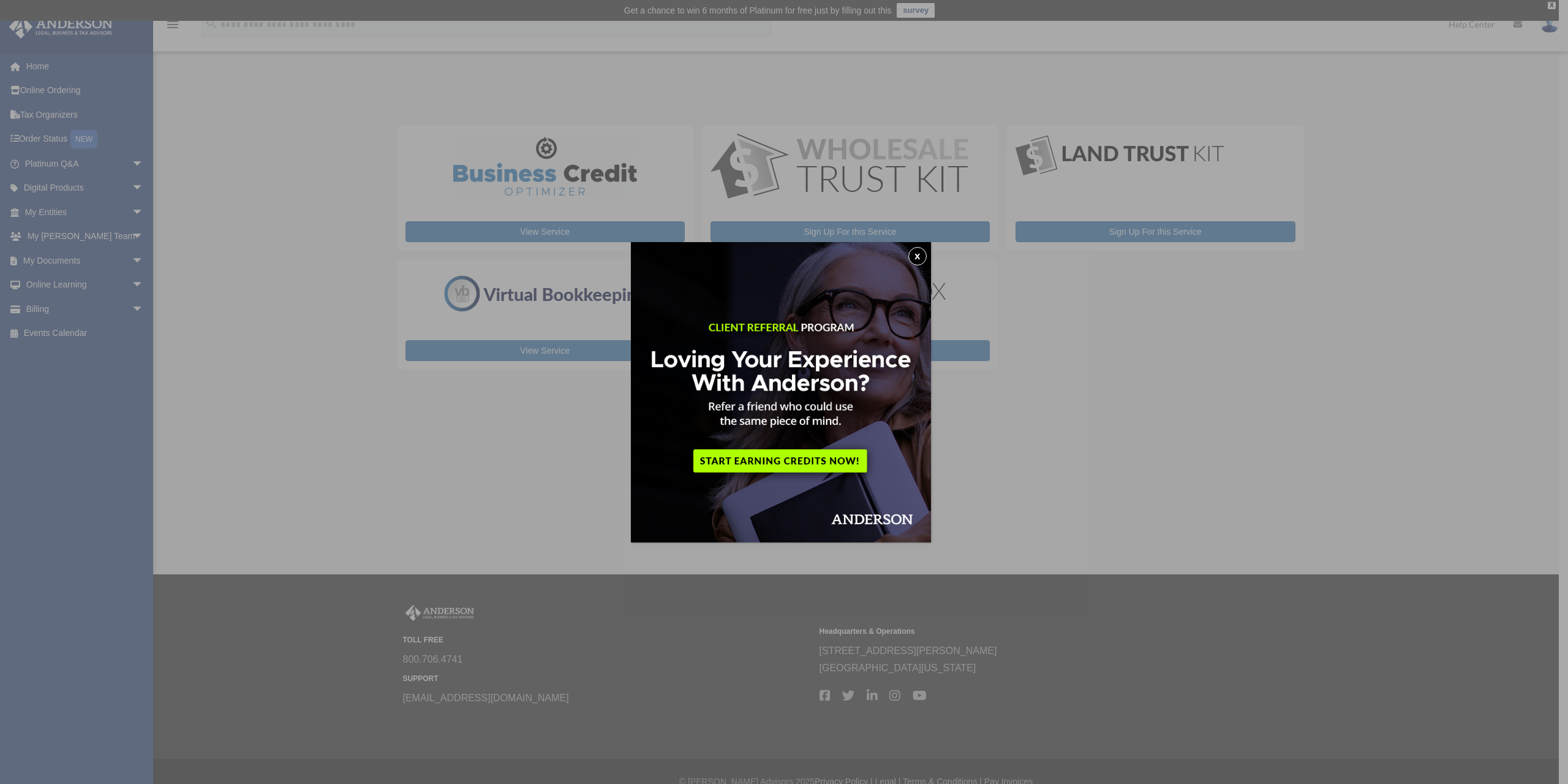
click at [918, 256] on button "x" at bounding box center [918, 256] width 19 height 19
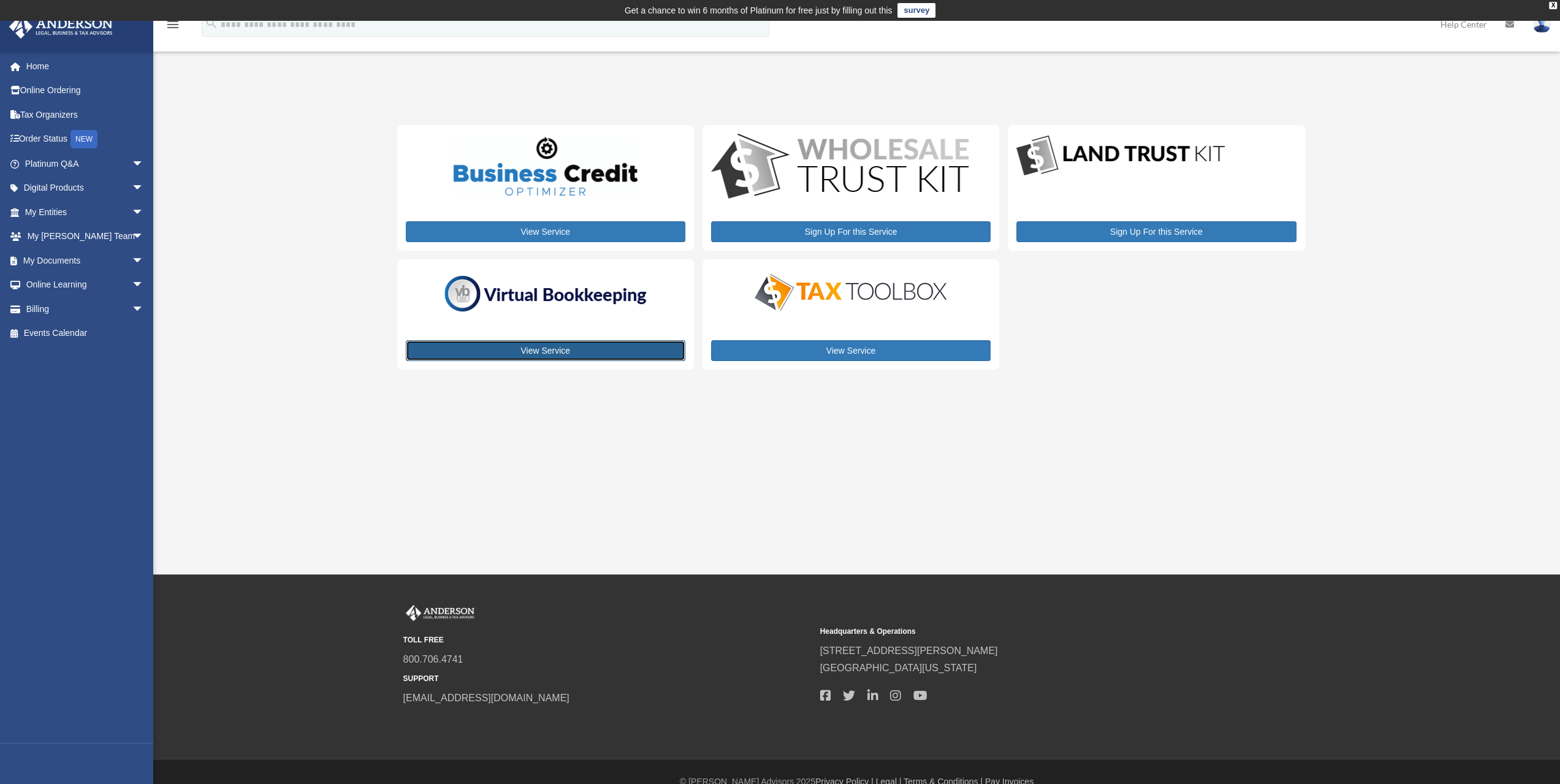
click at [553, 346] on link "View Service" at bounding box center [545, 351] width 279 height 20
click at [48, 141] on link "Order Status NEW" at bounding box center [85, 139] width 153 height 25
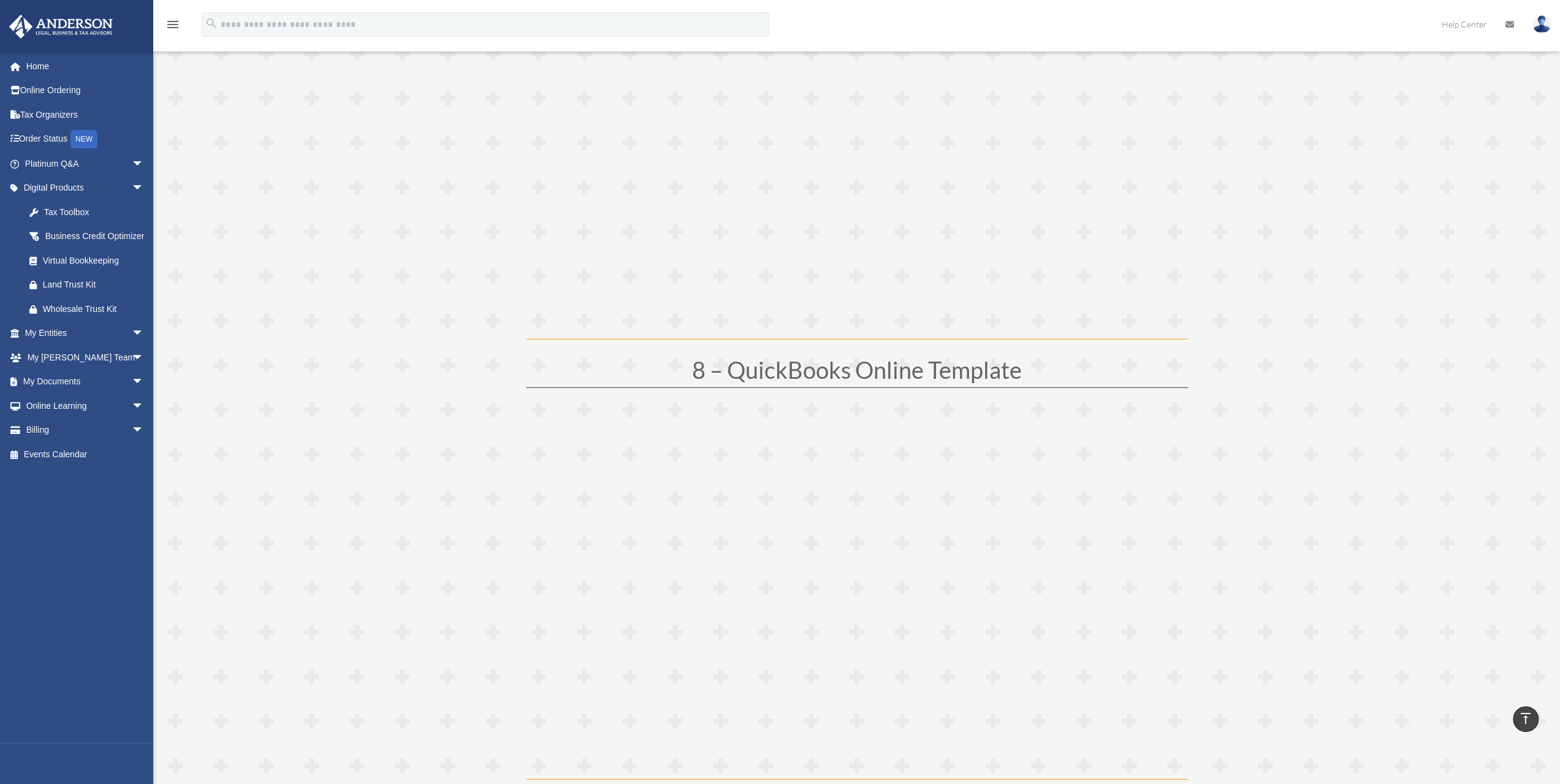
scroll to position [3002, 0]
click at [132, 394] on span "arrow_drop_down" at bounding box center [144, 381] width 24 height 25
click at [132, 370] on span "arrow_drop_down" at bounding box center [144, 357] width 24 height 25
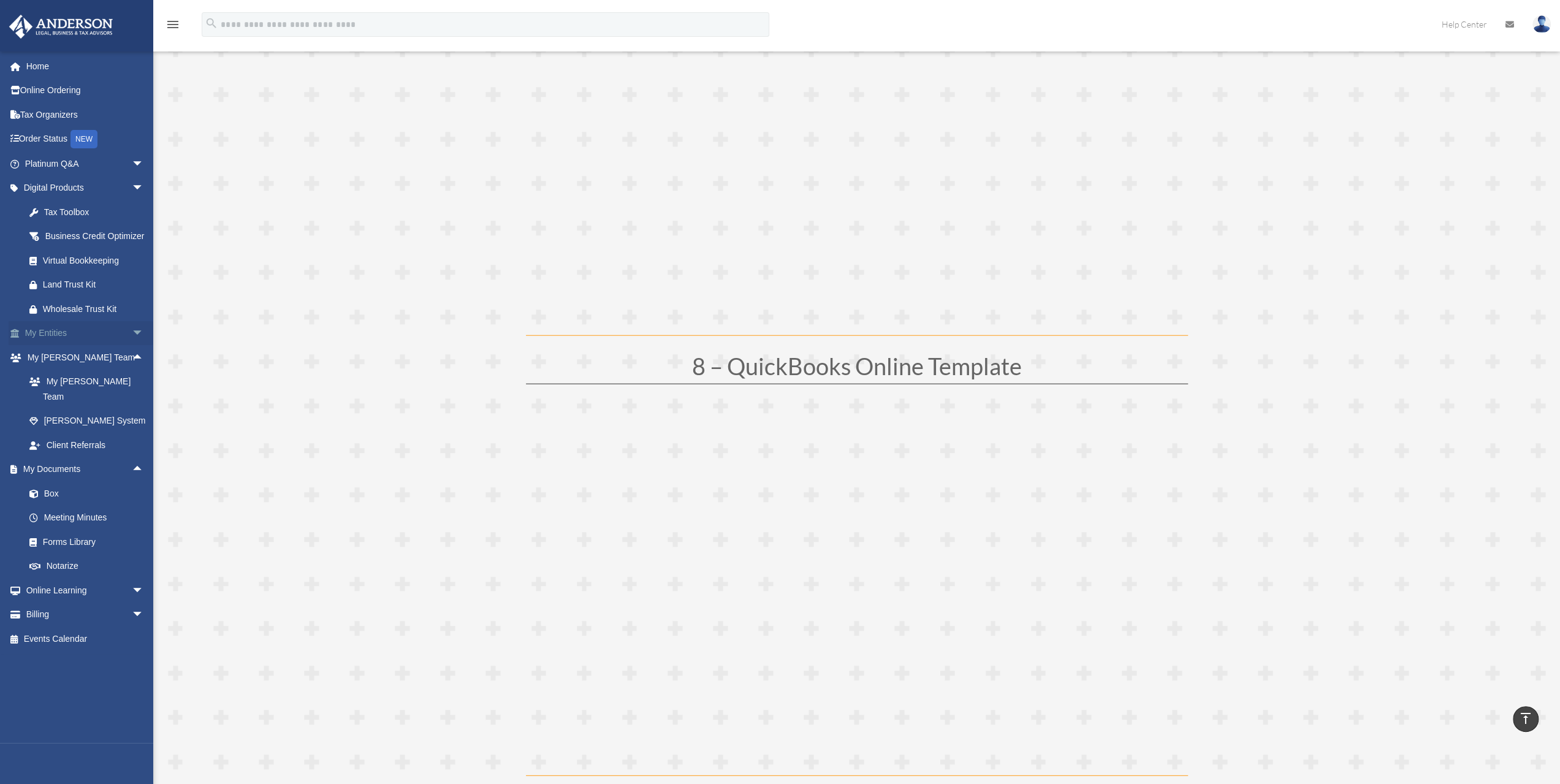
click at [132, 346] on span "arrow_drop_down" at bounding box center [144, 333] width 24 height 25
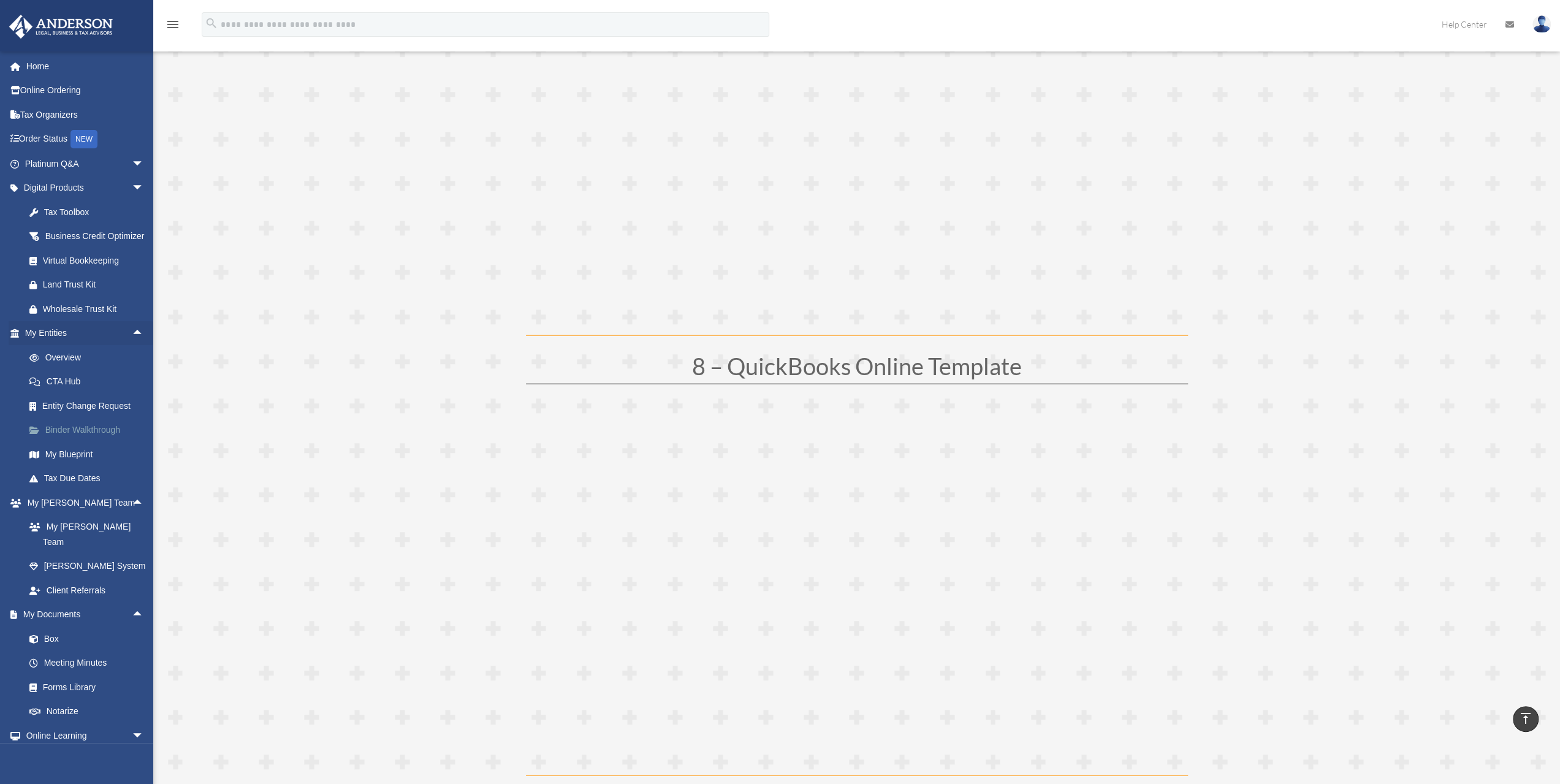
click at [86, 443] on link "Binder Walkthrough" at bounding box center [89, 430] width 145 height 24
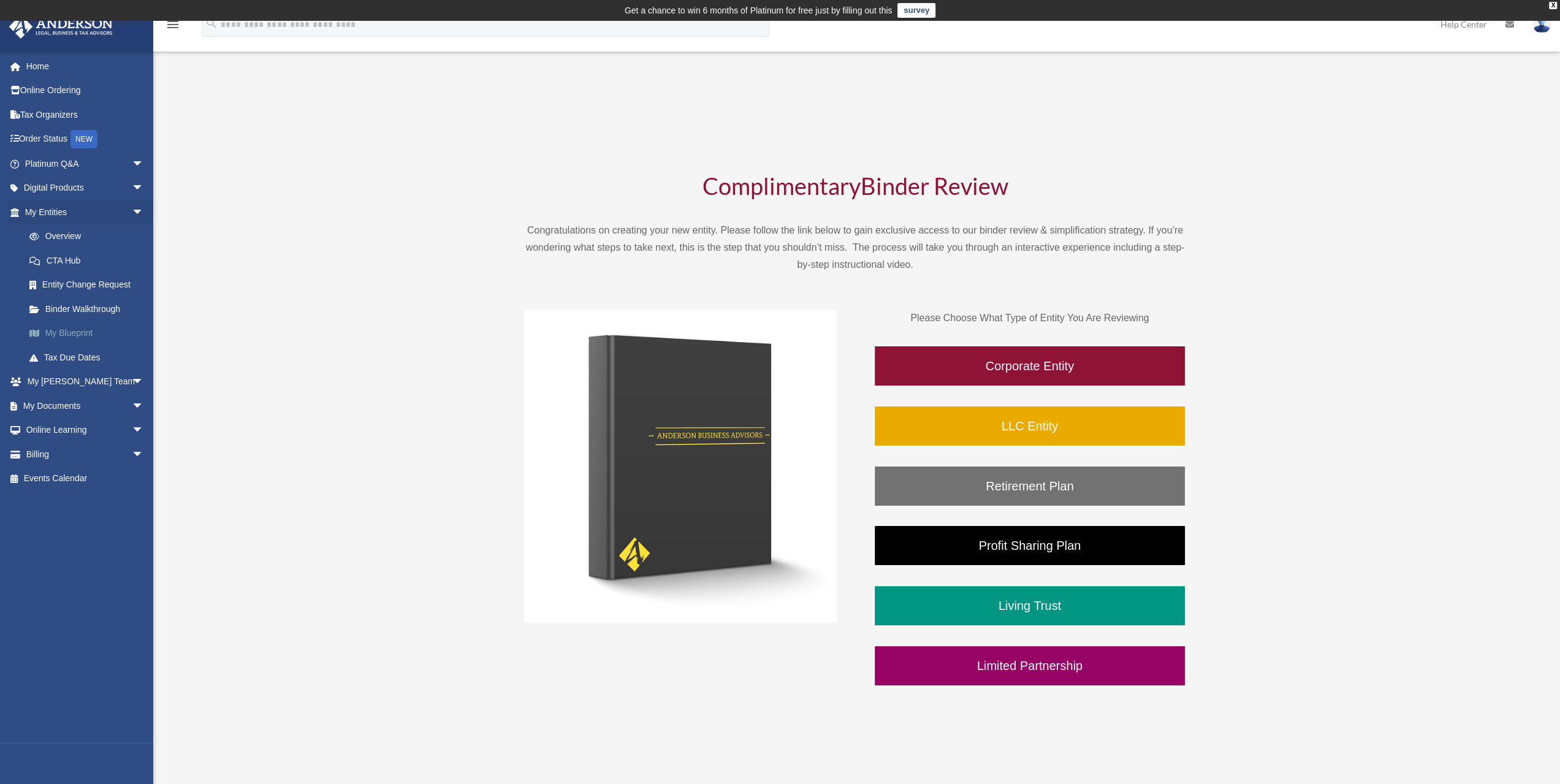
click at [81, 329] on link "My Blueprint" at bounding box center [89, 333] width 145 height 24
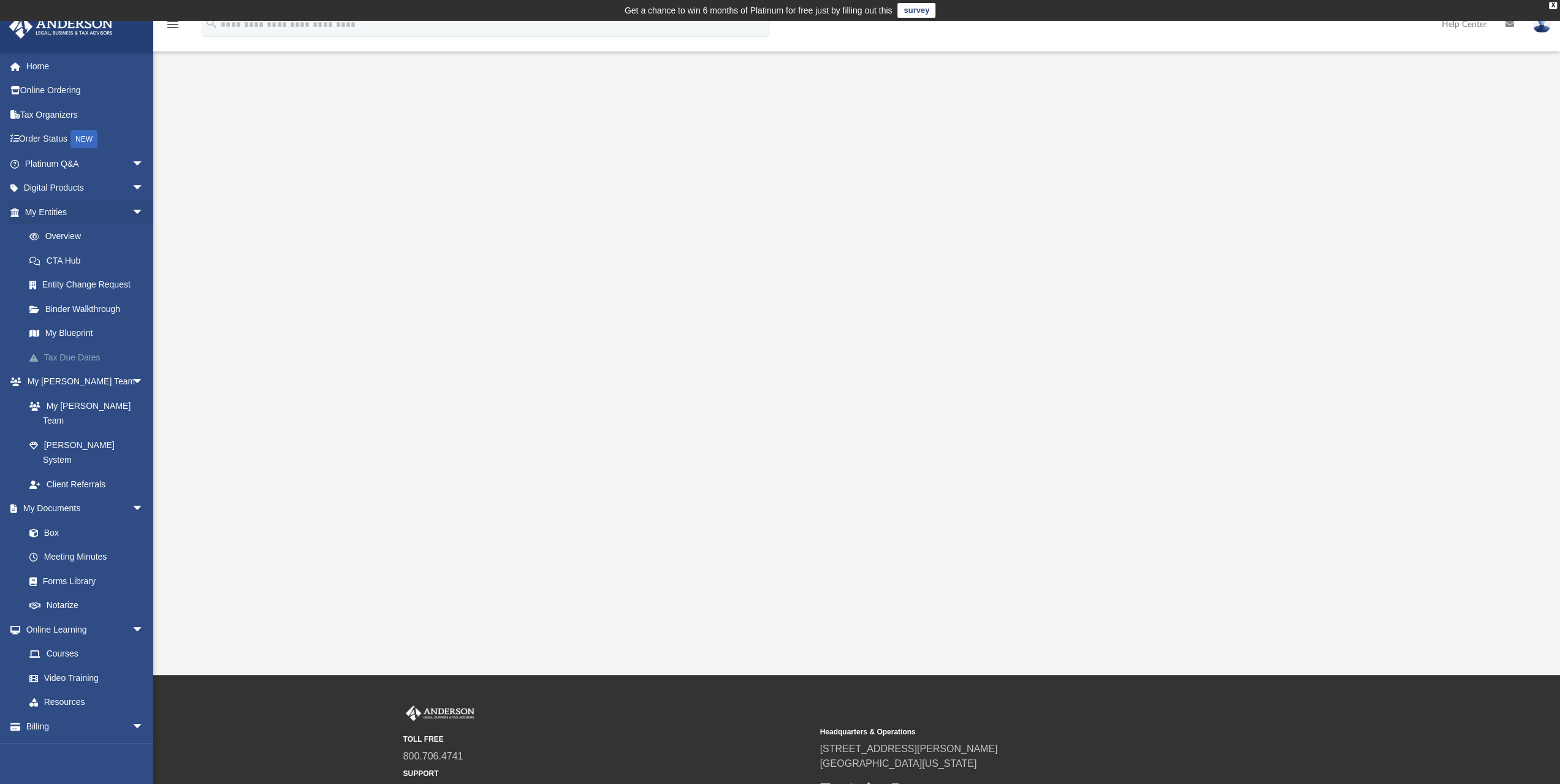
click at [79, 362] on link "Tax Due Dates" at bounding box center [89, 357] width 145 height 24
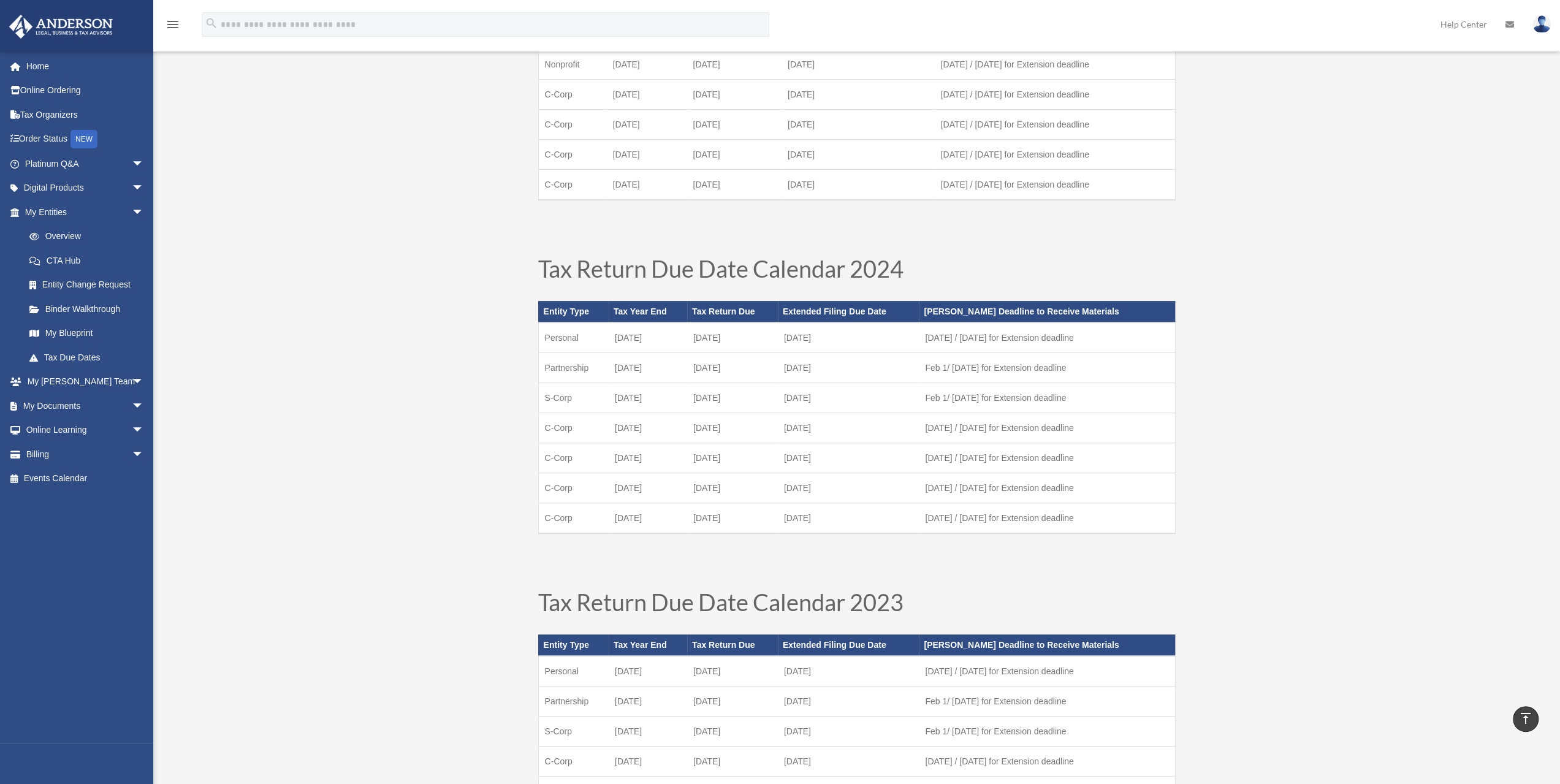
scroll to position [246, 0]
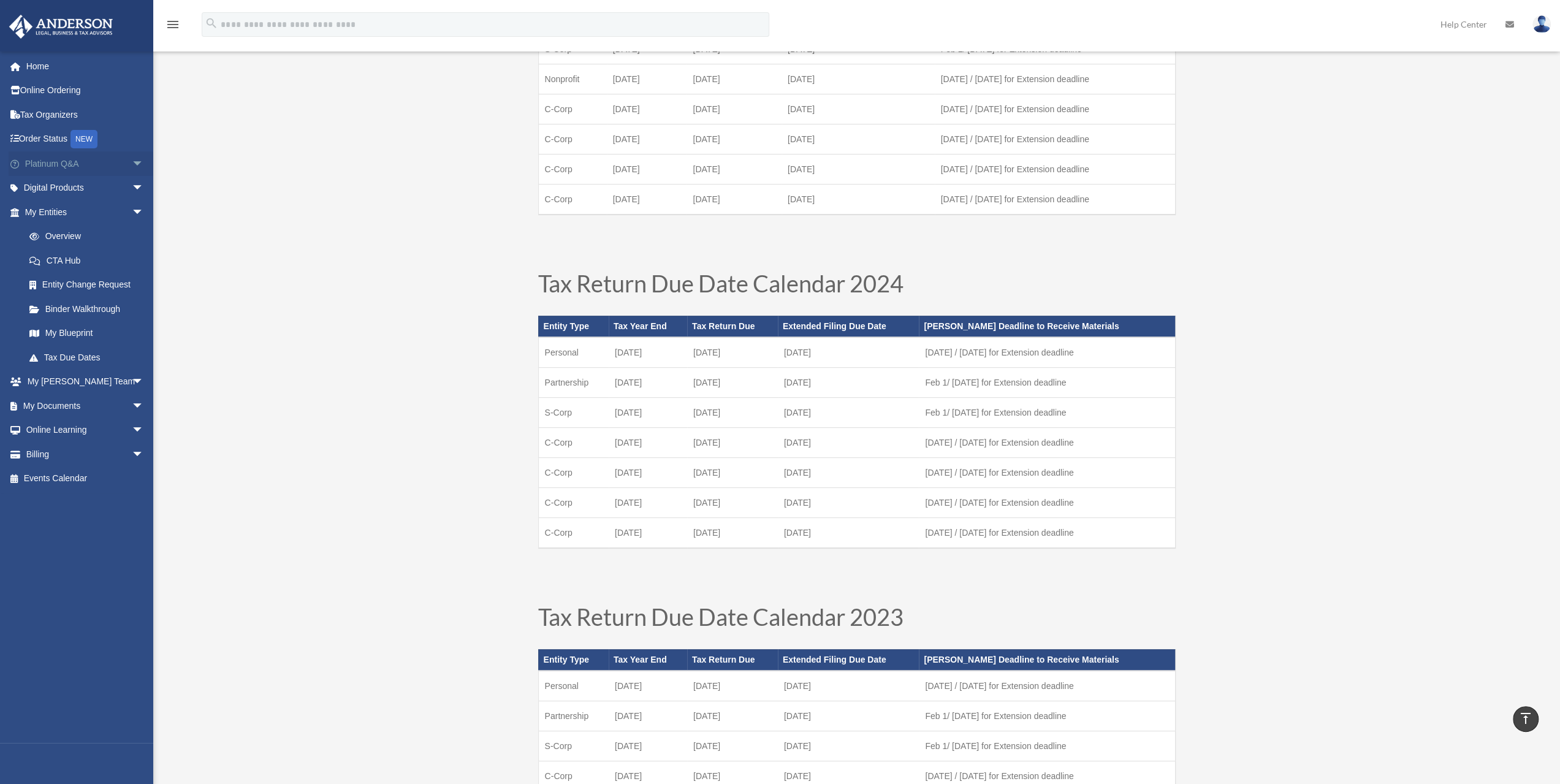
click at [132, 165] on span "arrow_drop_down" at bounding box center [144, 164] width 24 height 25
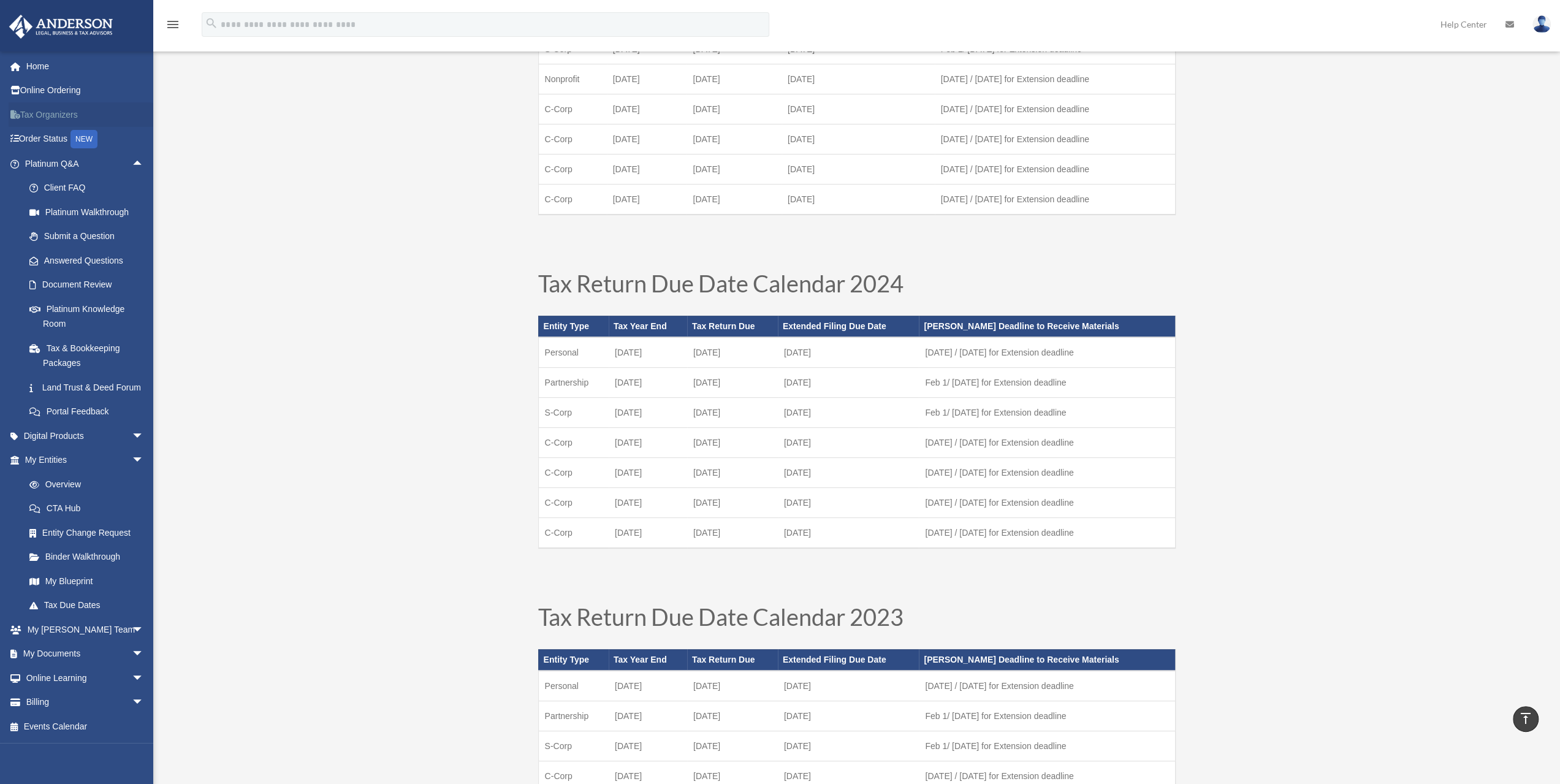
click at [40, 114] on link "Tax Organizers" at bounding box center [85, 114] width 153 height 24
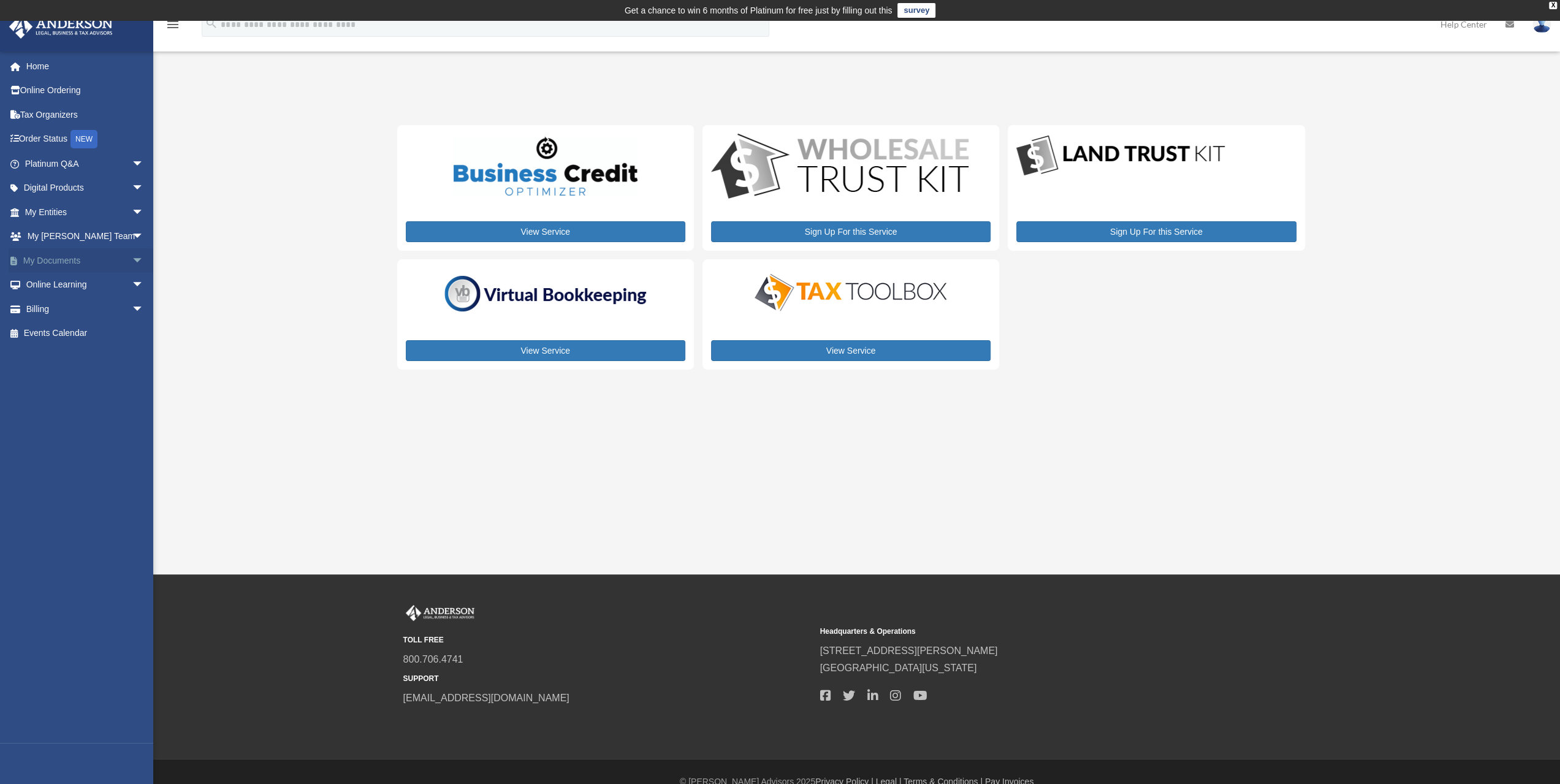
click at [38, 263] on link "My Documents arrow_drop_down" at bounding box center [85, 260] width 153 height 24
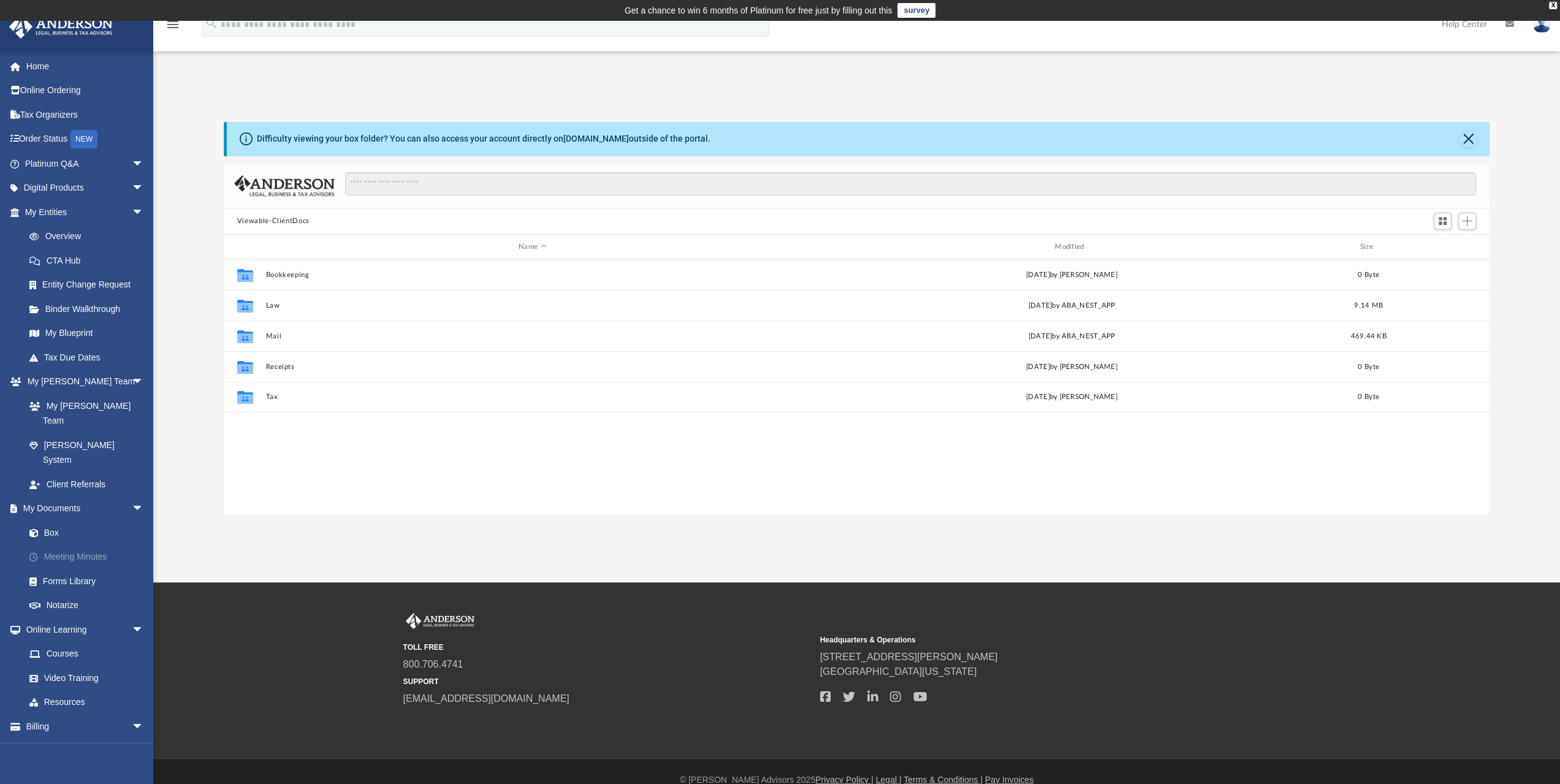
scroll to position [269, 1256]
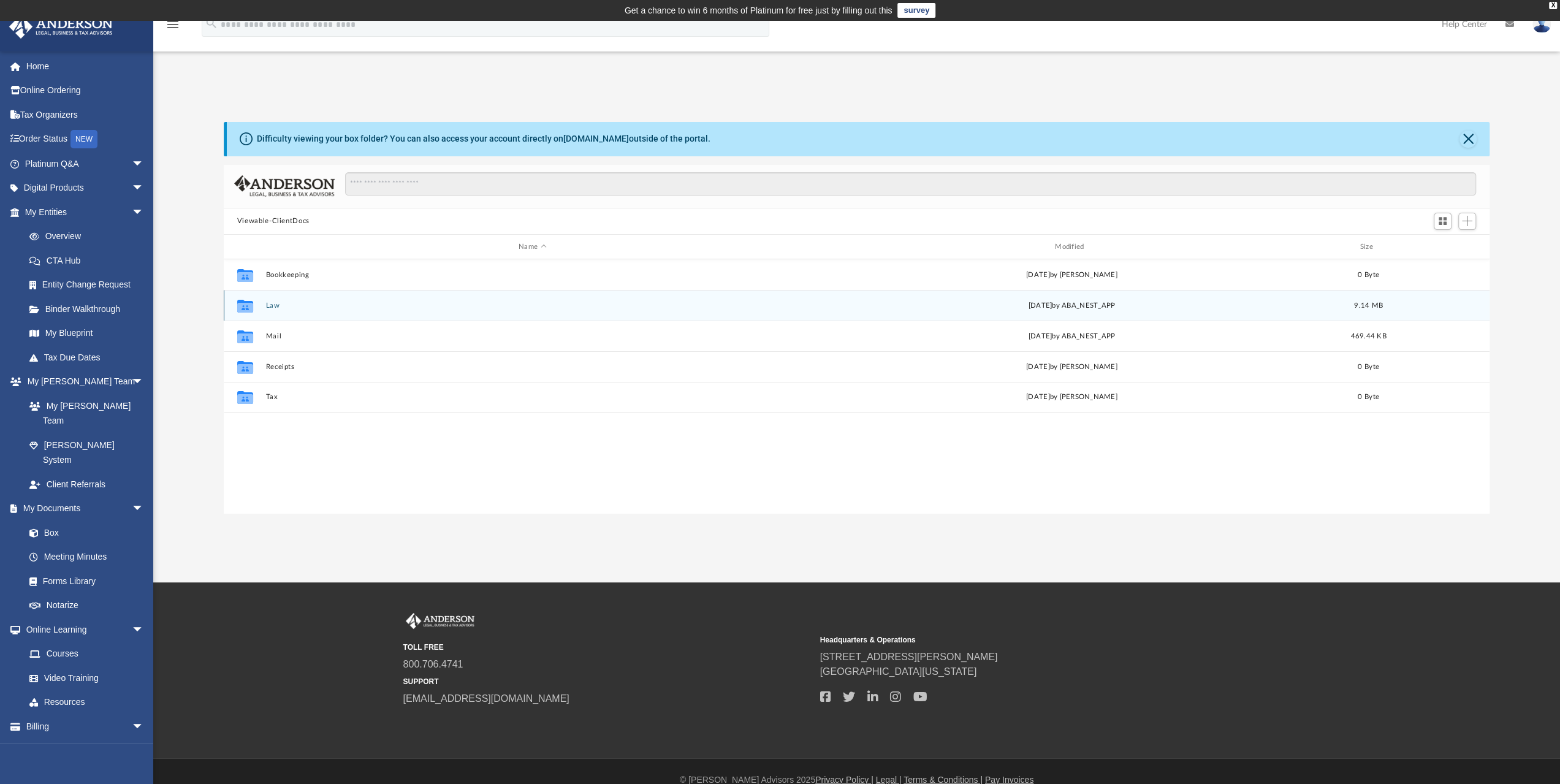
click at [278, 304] on button "Law" at bounding box center [532, 305] width 534 height 8
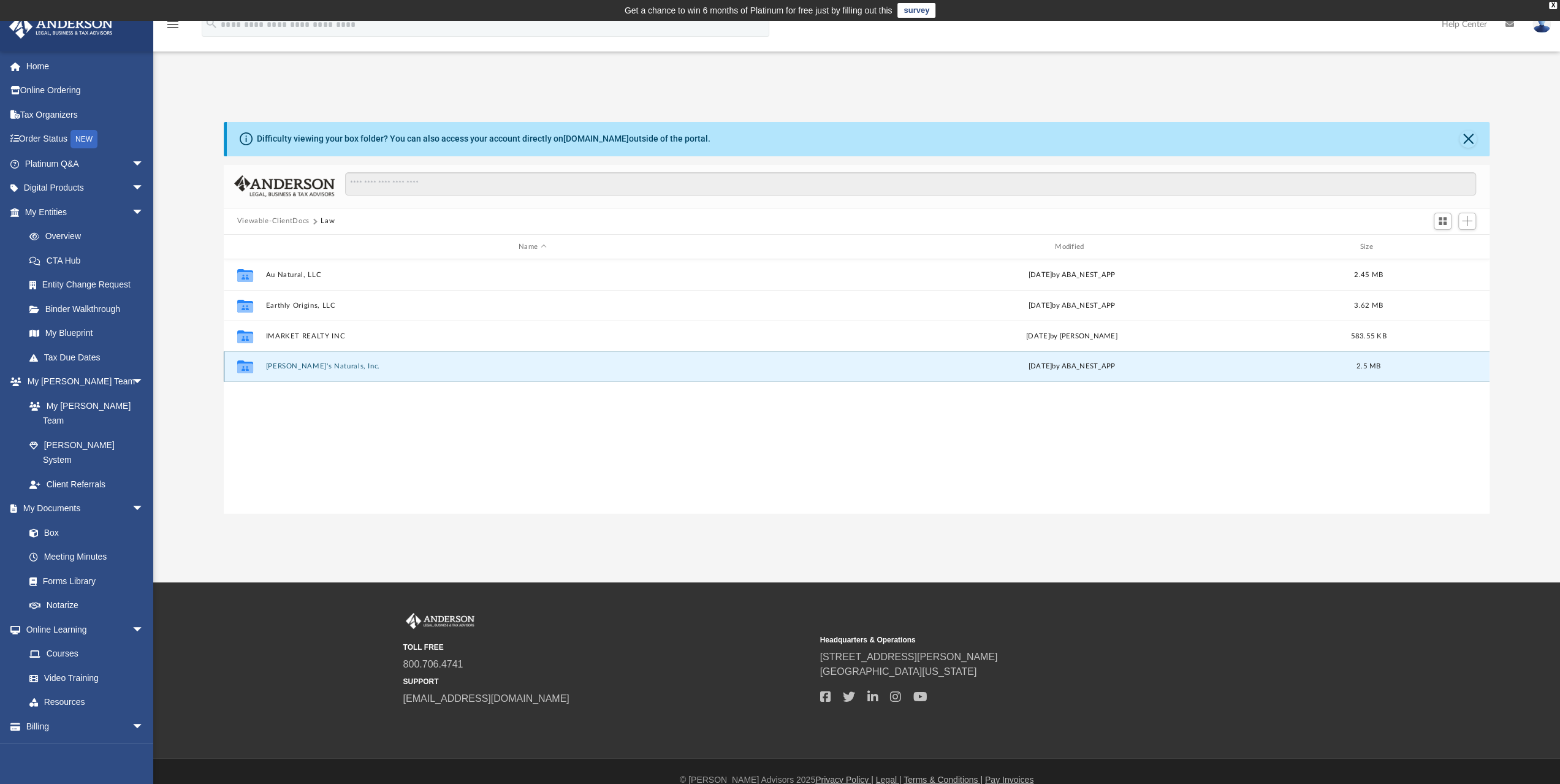
click at [288, 365] on button "Lola's Naturals, Inc." at bounding box center [532, 366] width 534 height 8
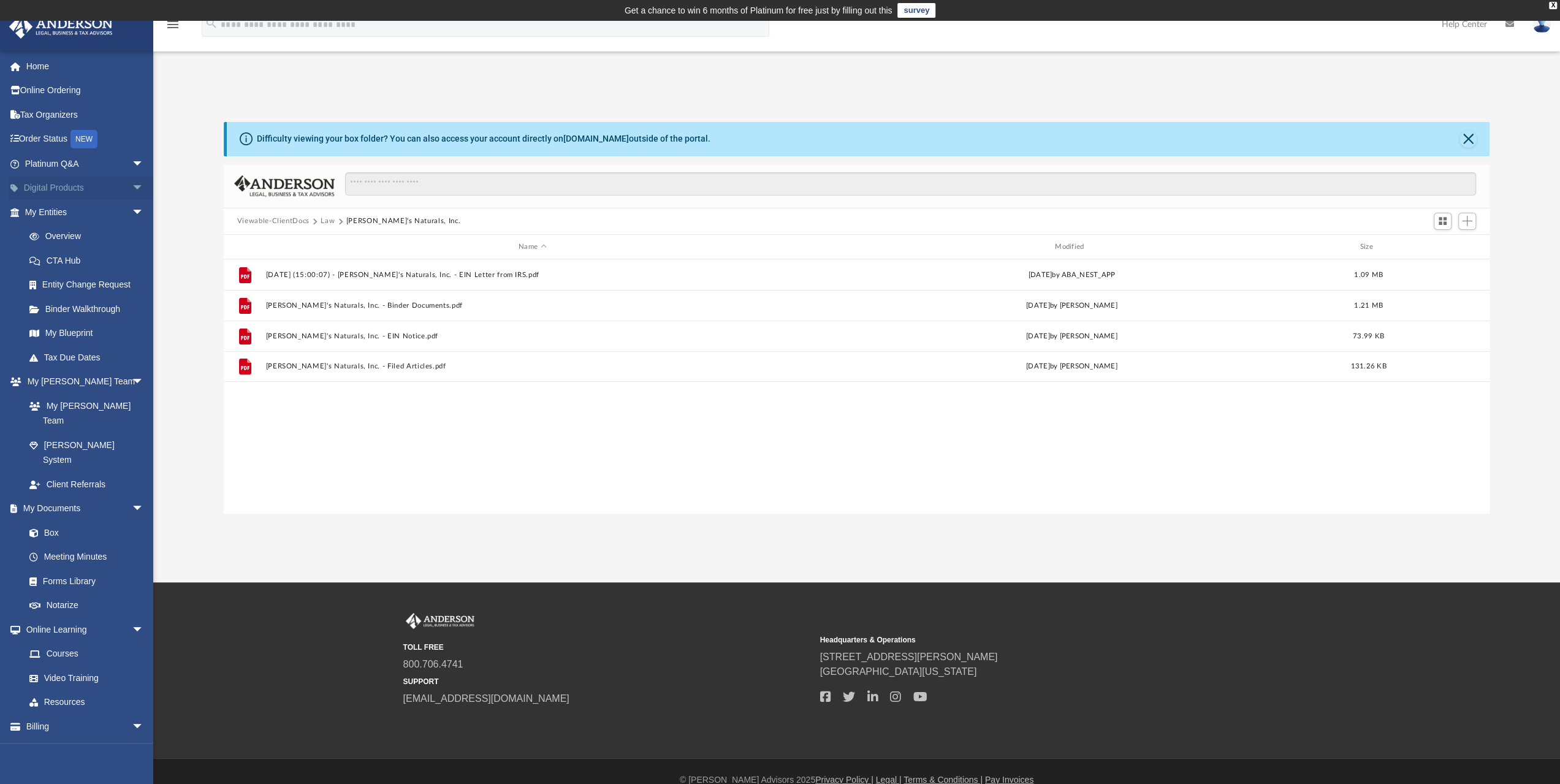
click at [132, 187] on span "arrow_drop_down" at bounding box center [144, 188] width 24 height 25
click at [132, 163] on span "arrow_drop_down" at bounding box center [144, 164] width 24 height 25
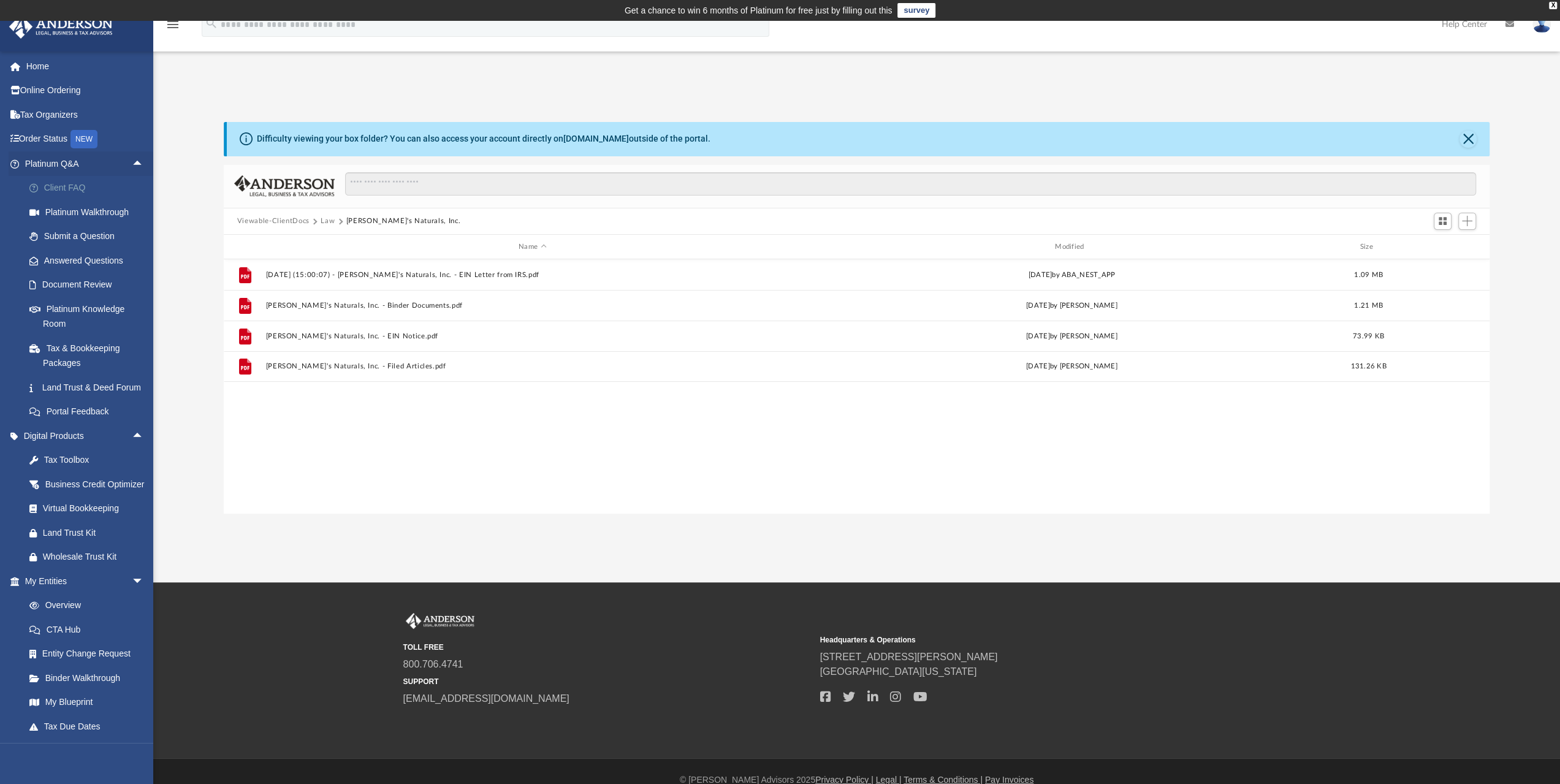
click at [71, 190] on link "Client FAQ" at bounding box center [89, 188] width 145 height 24
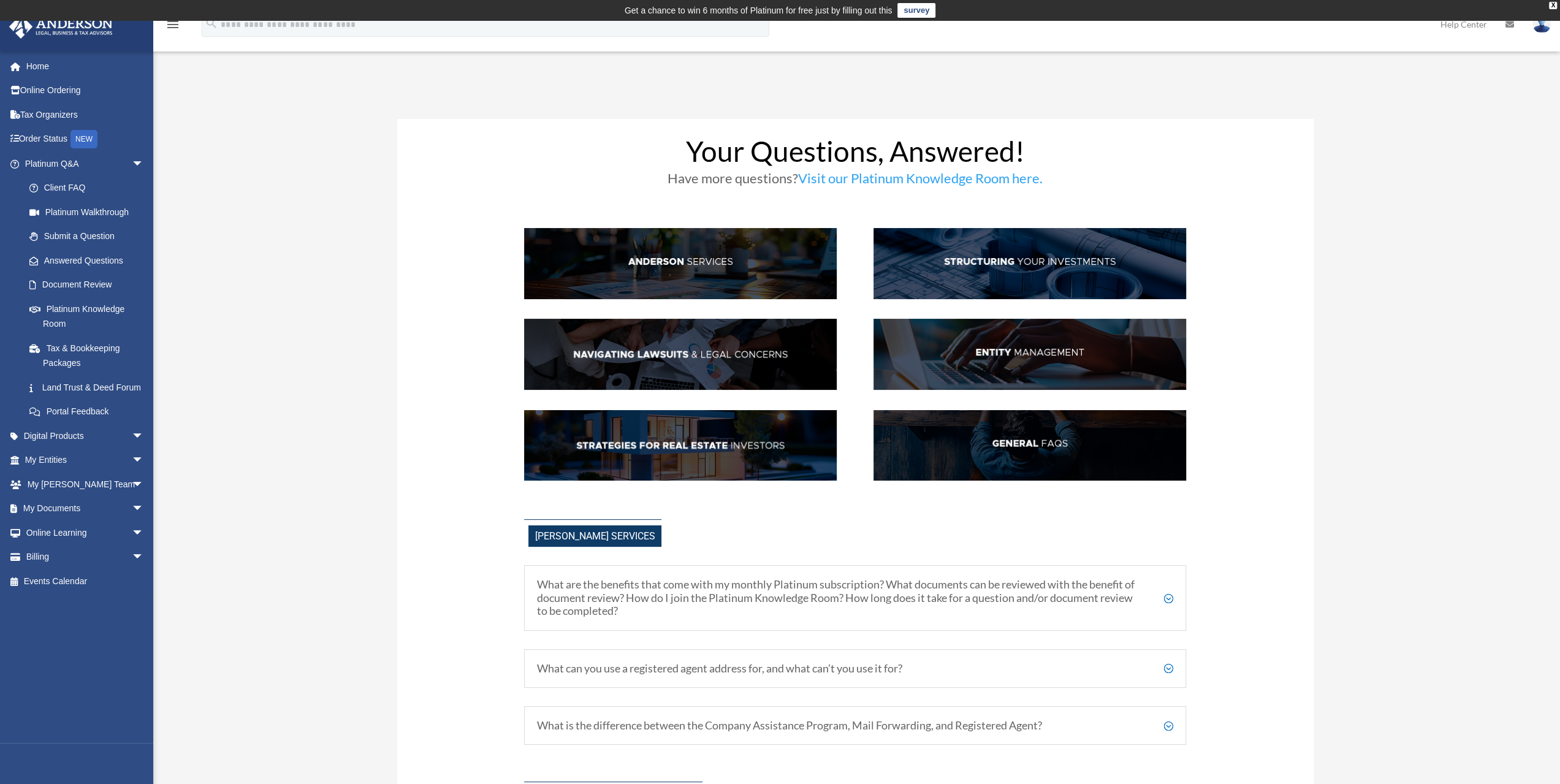
click at [1019, 351] on img at bounding box center [1030, 354] width 313 height 71
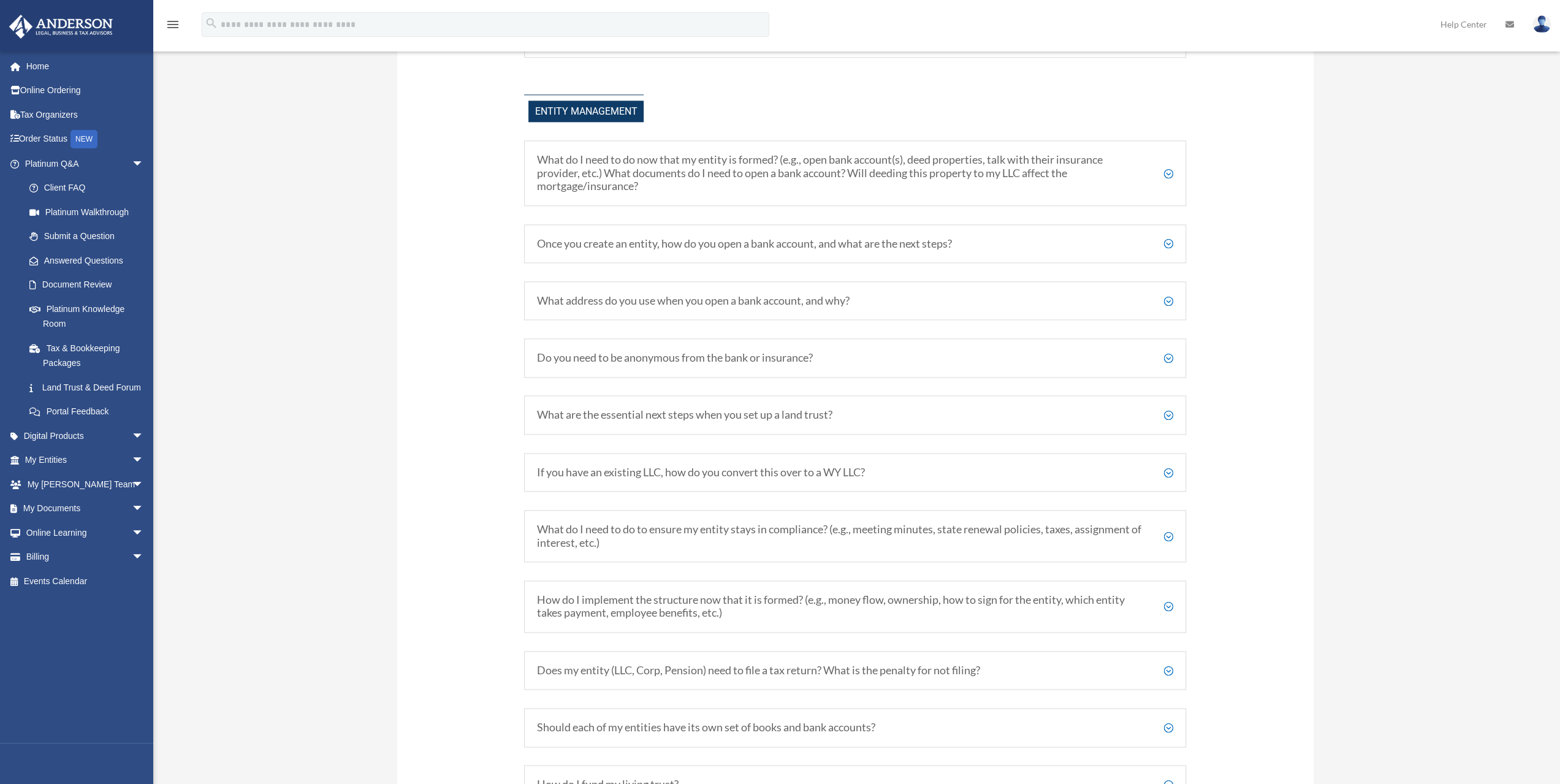
scroll to position [1459, 0]
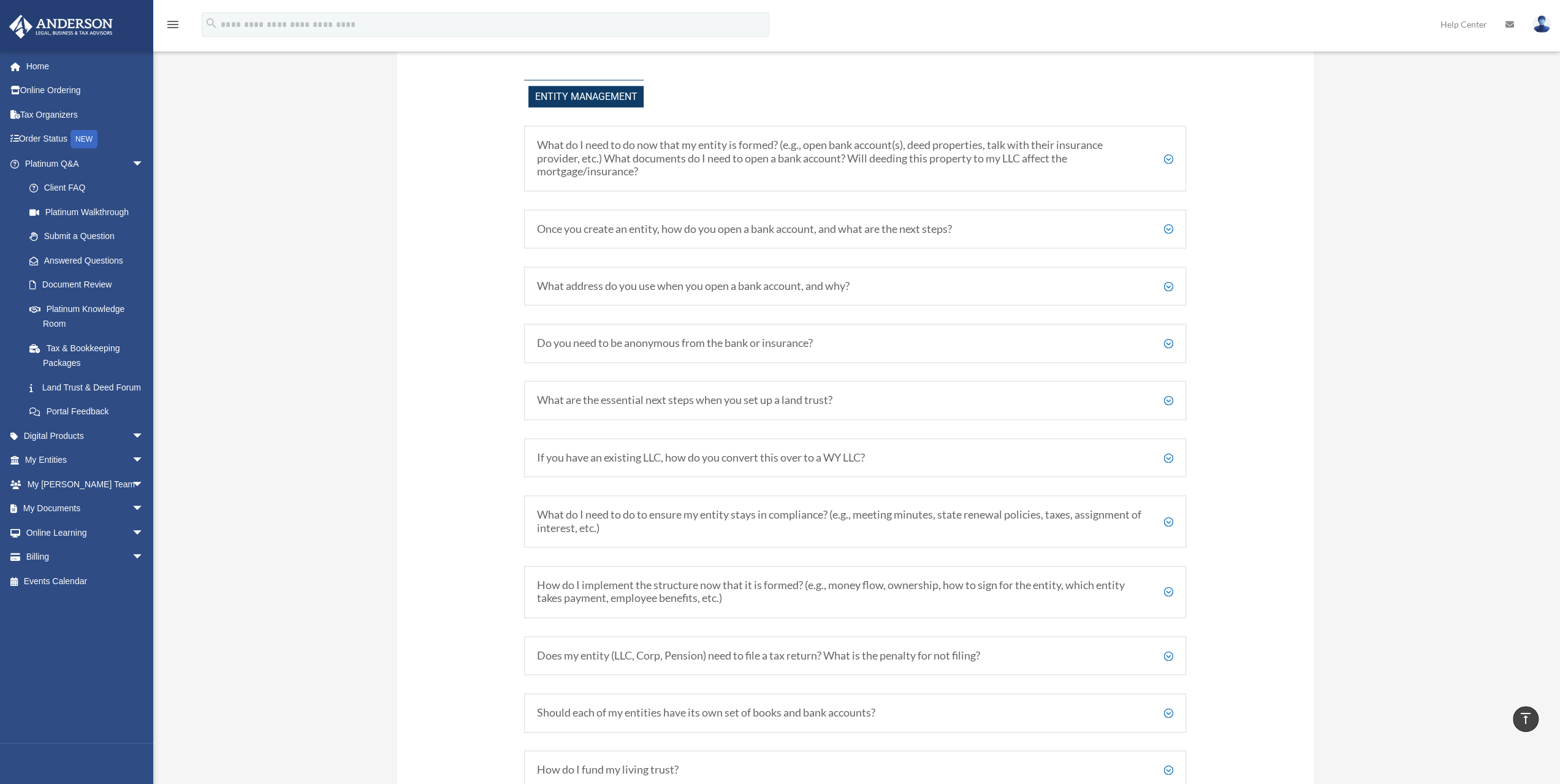
click at [1168, 285] on h5 "What address do you use when you open a bank account, and why?" at bounding box center [855, 286] width 636 height 13
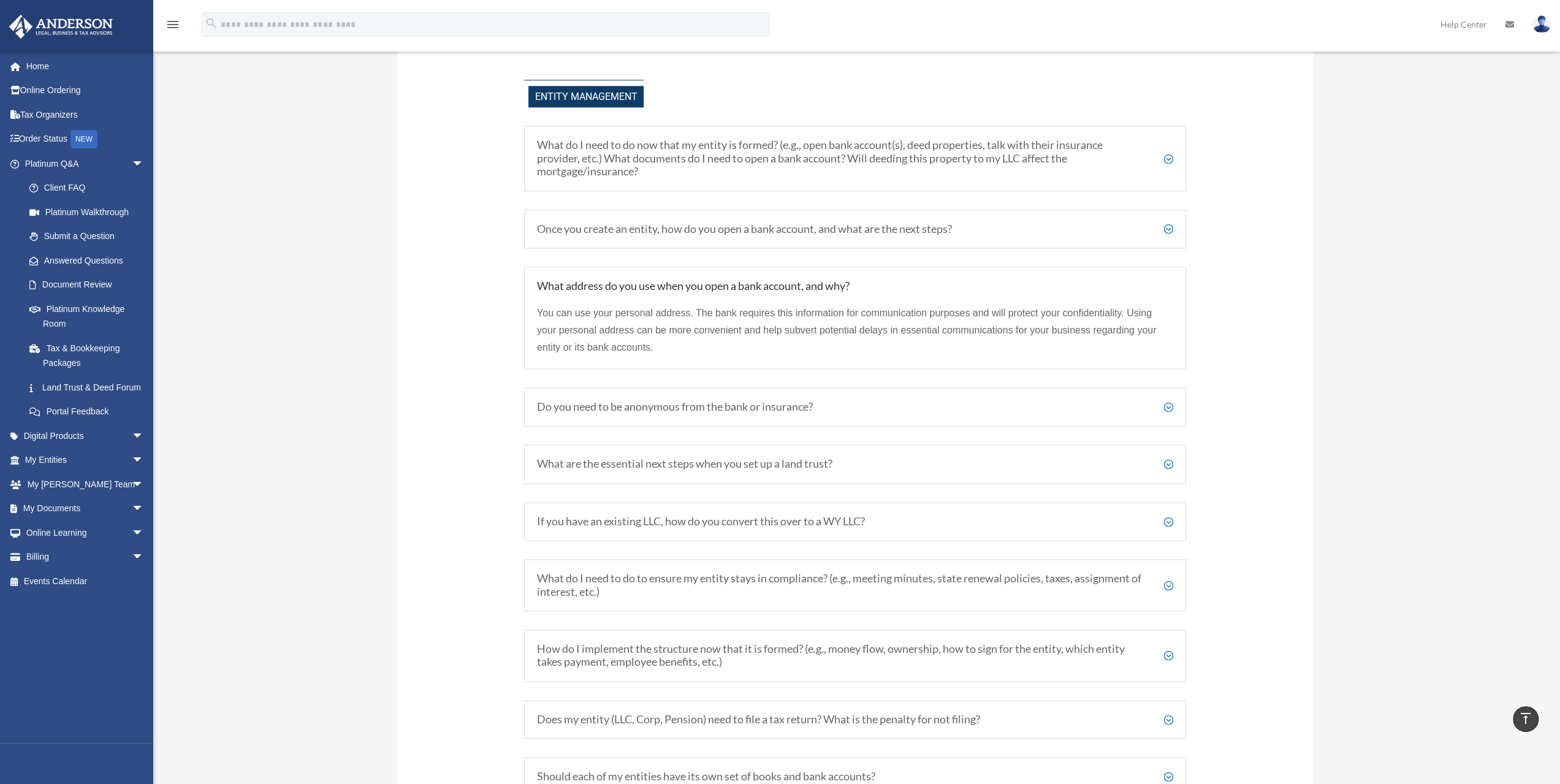
click at [1169, 404] on h5 "Do you need to be anonymous from the bank or insurance?" at bounding box center [855, 406] width 636 height 13
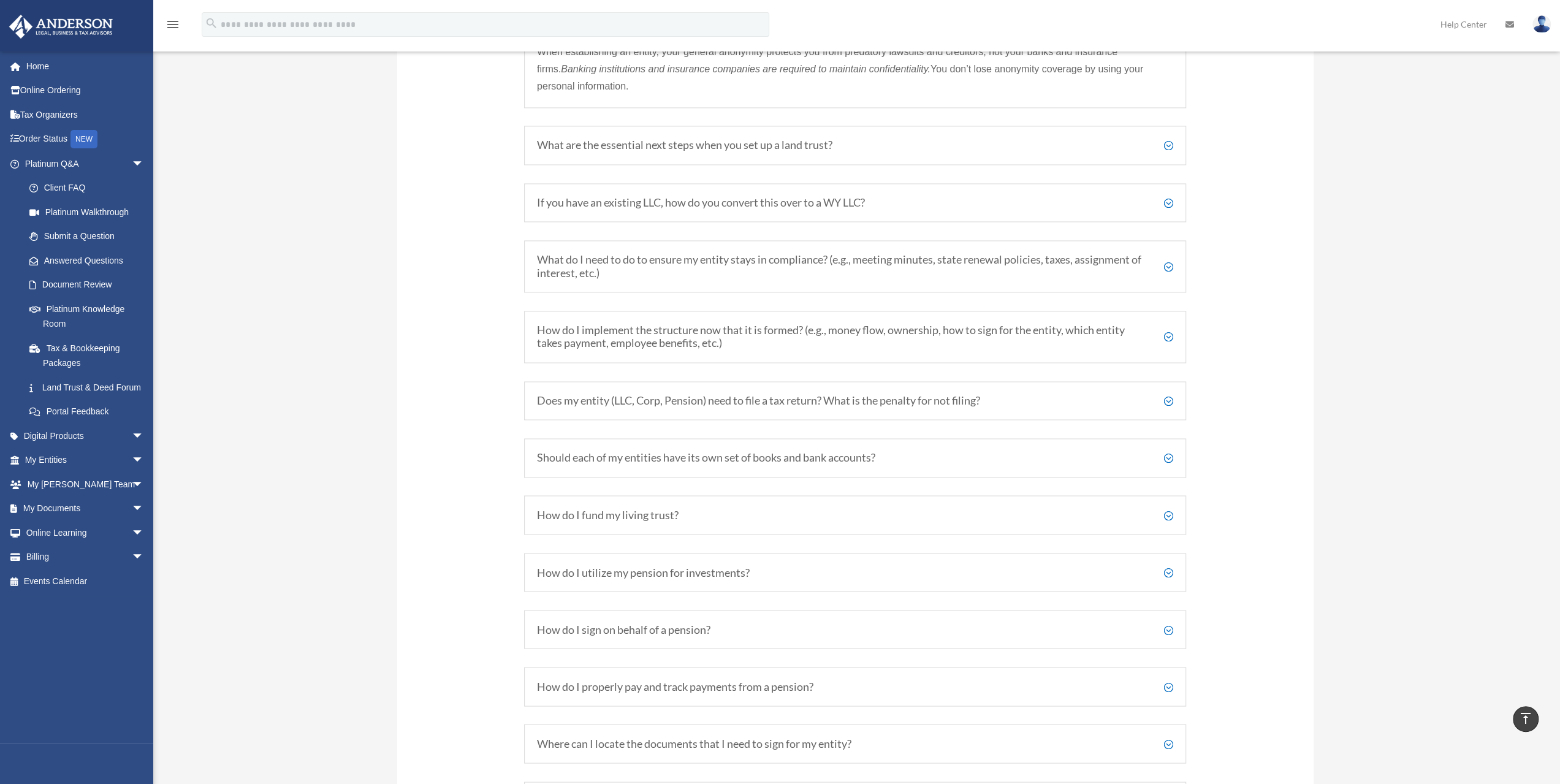
scroll to position [1827, 0]
click at [1166, 446] on h5 "Should each of my entities have its own set of books and bank accounts?" at bounding box center [855, 453] width 636 height 13
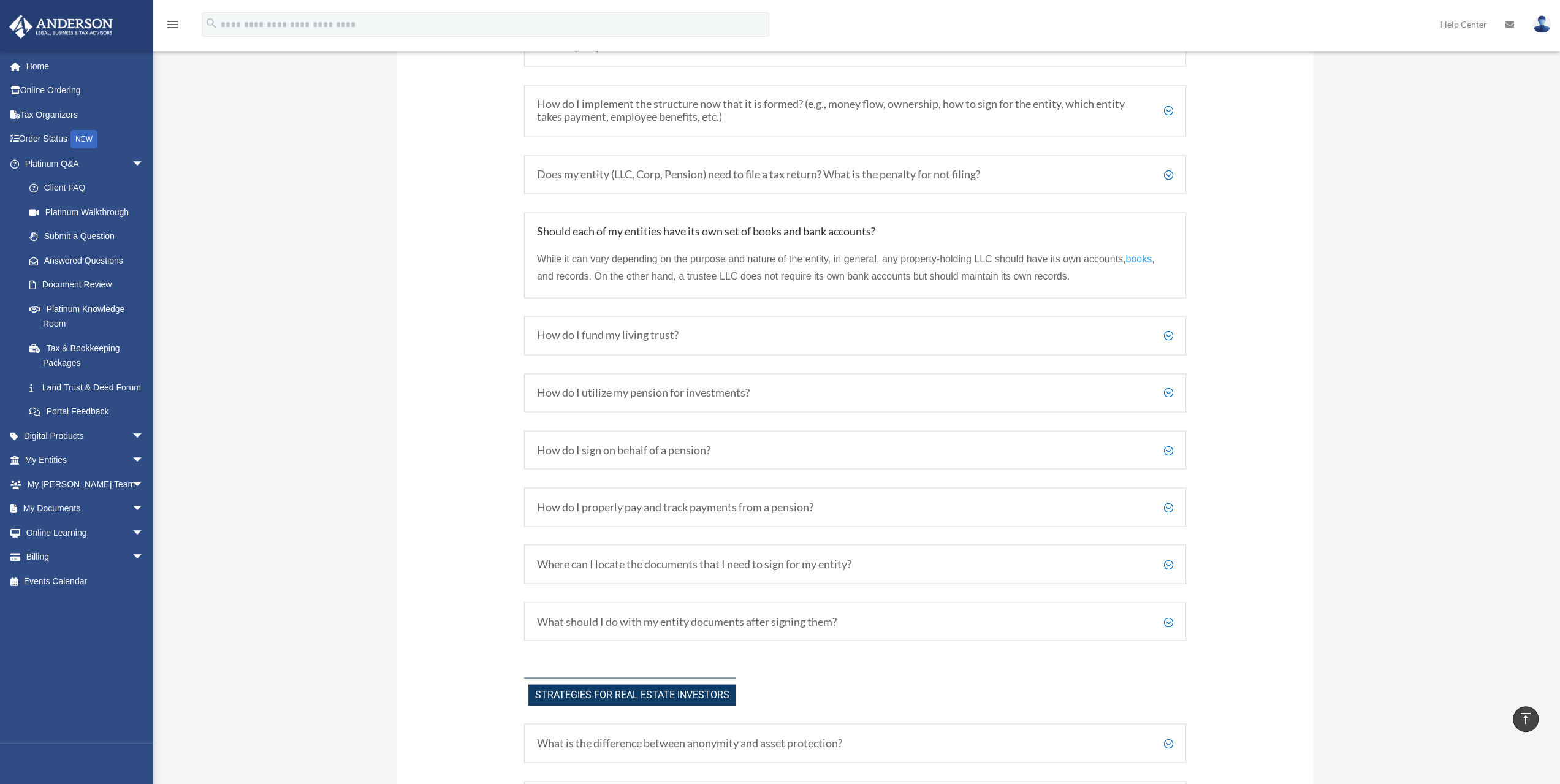
scroll to position [1949, 0]
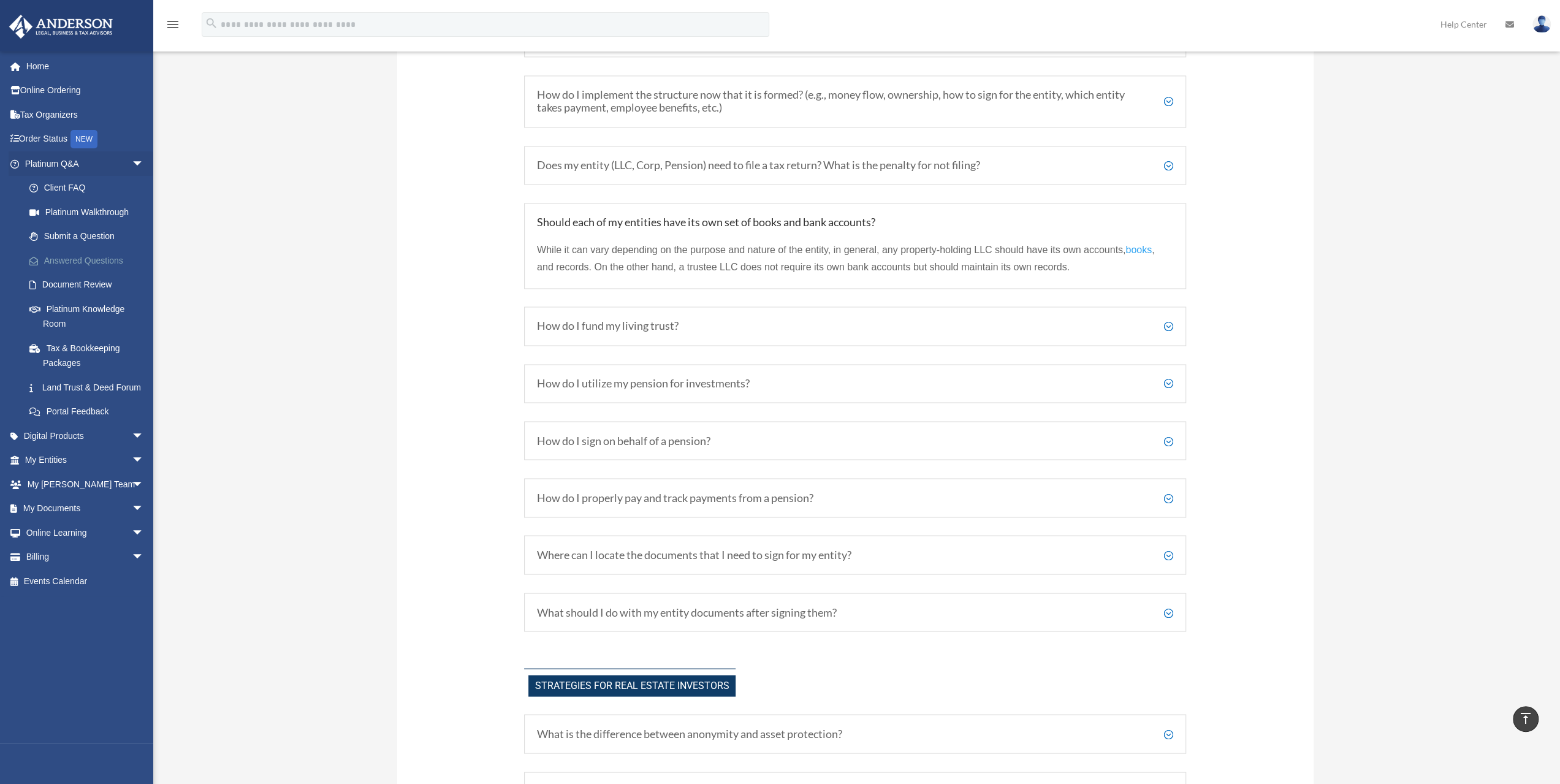
click at [94, 261] on link "Answered Questions" at bounding box center [89, 260] width 145 height 24
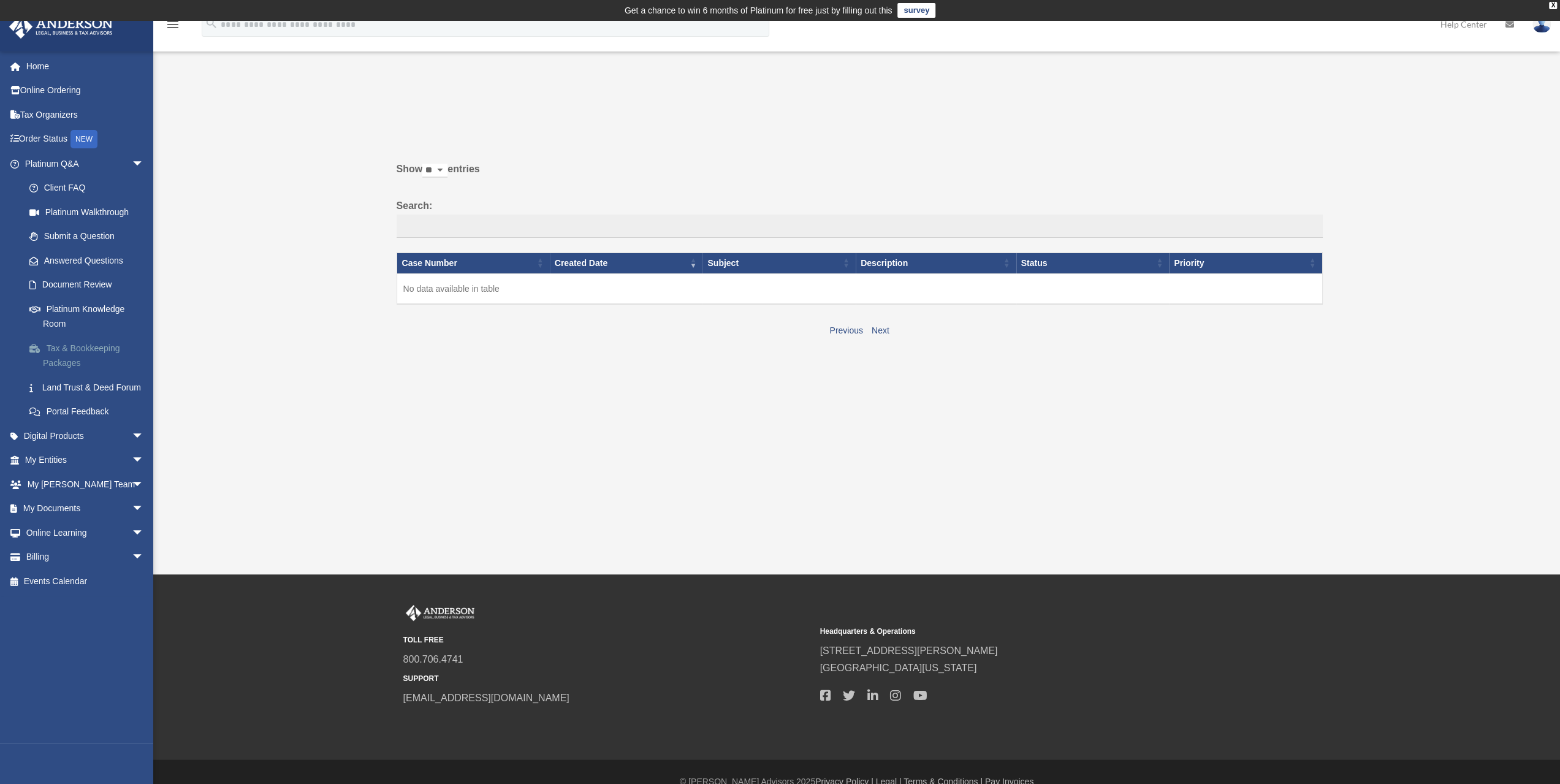
click at [87, 352] on link "Tax & Bookkeeping Packages" at bounding box center [89, 355] width 145 height 39
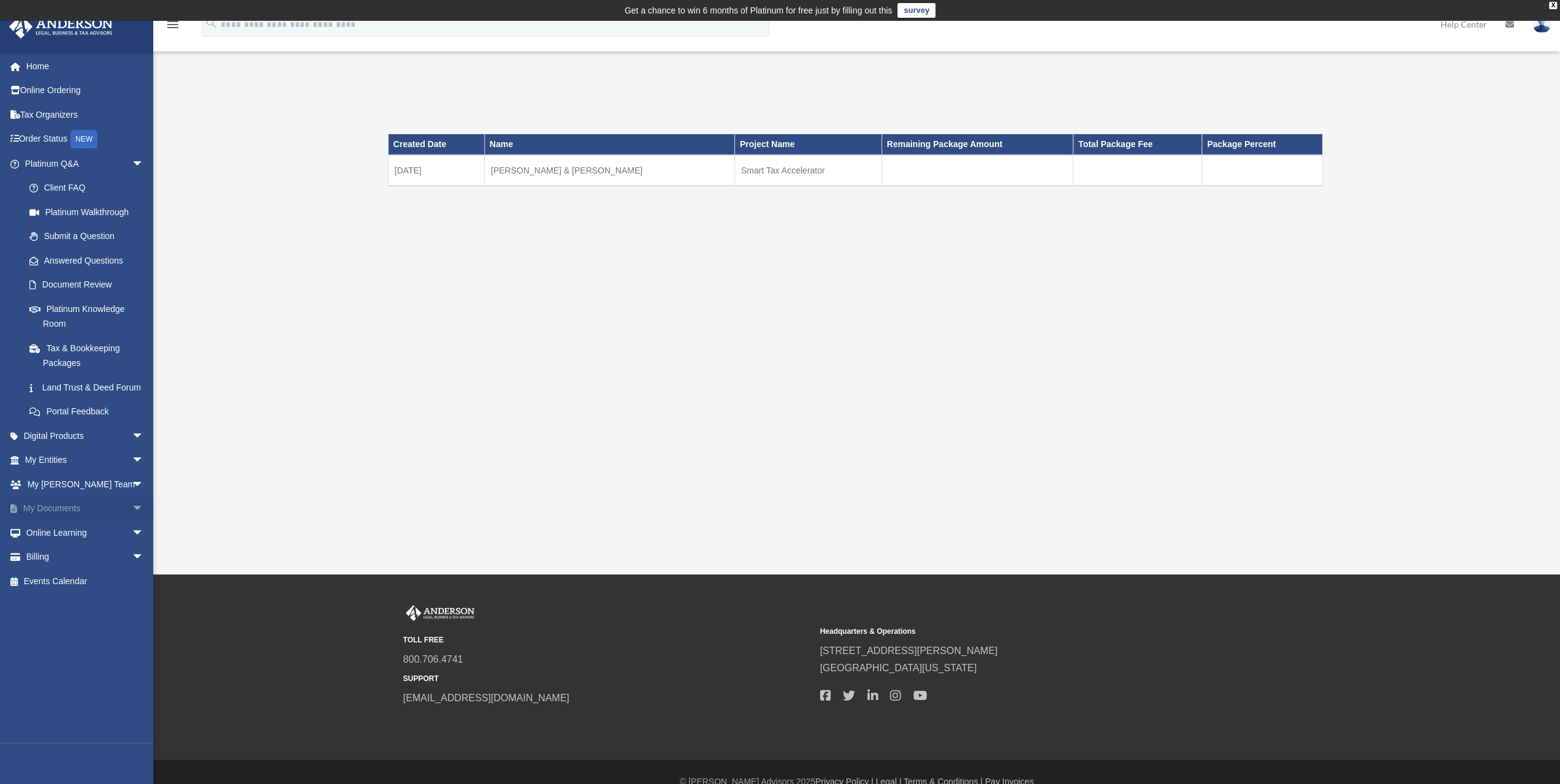
click at [66, 521] on link "My Documents arrow_drop_down" at bounding box center [85, 509] width 153 height 24
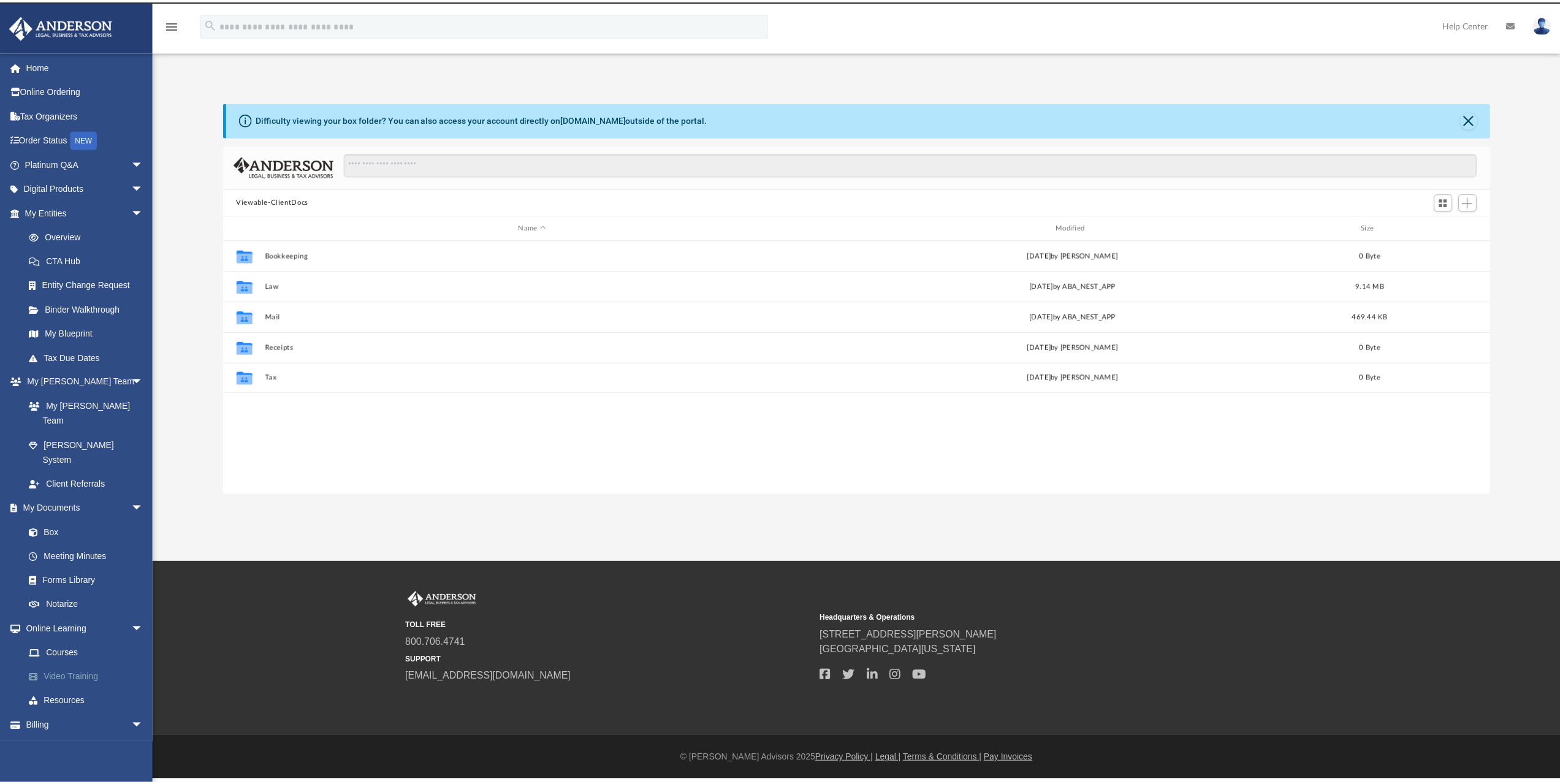
scroll to position [269, 1256]
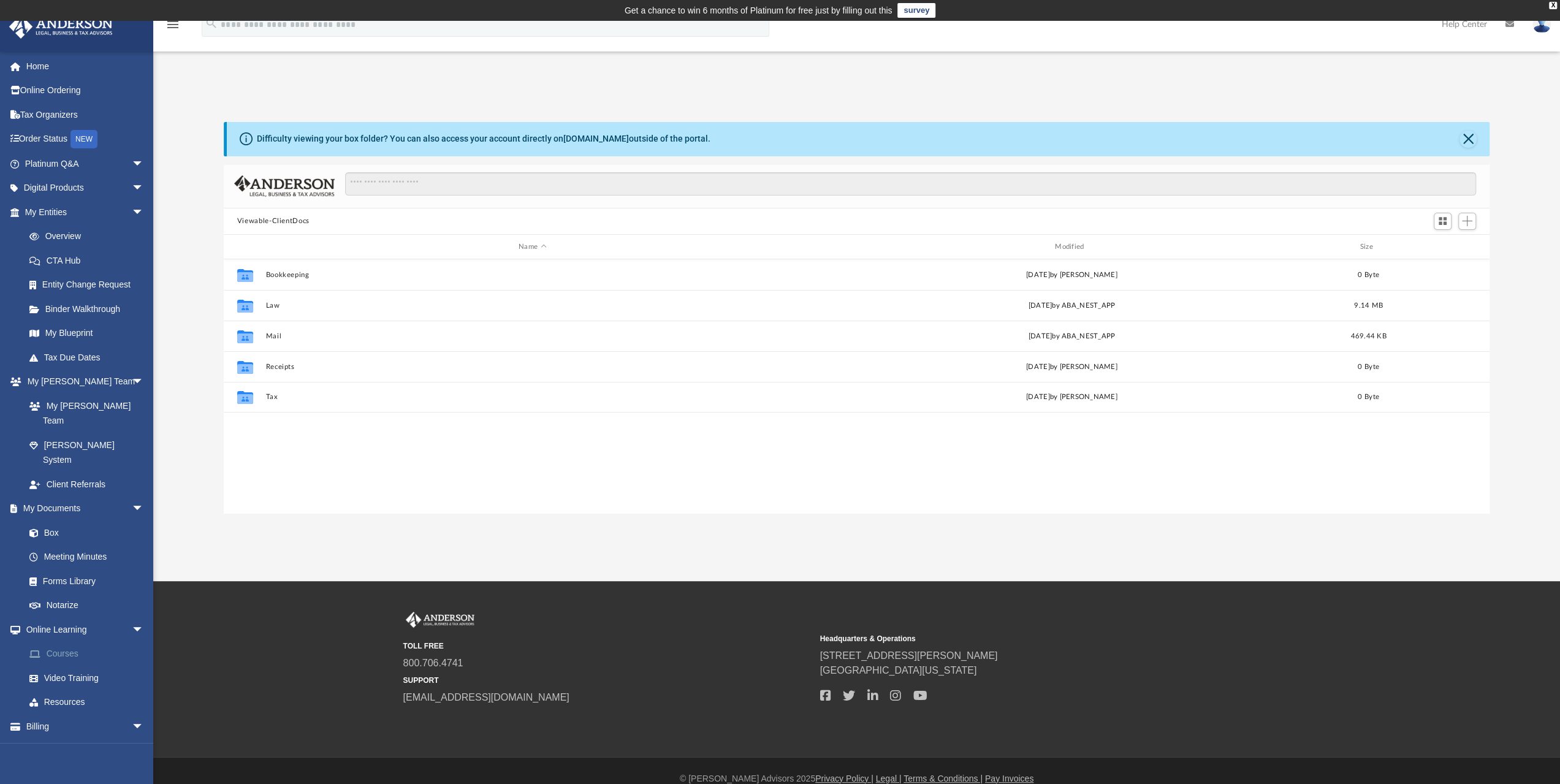
click at [59, 642] on link "Courses" at bounding box center [89, 654] width 145 height 24
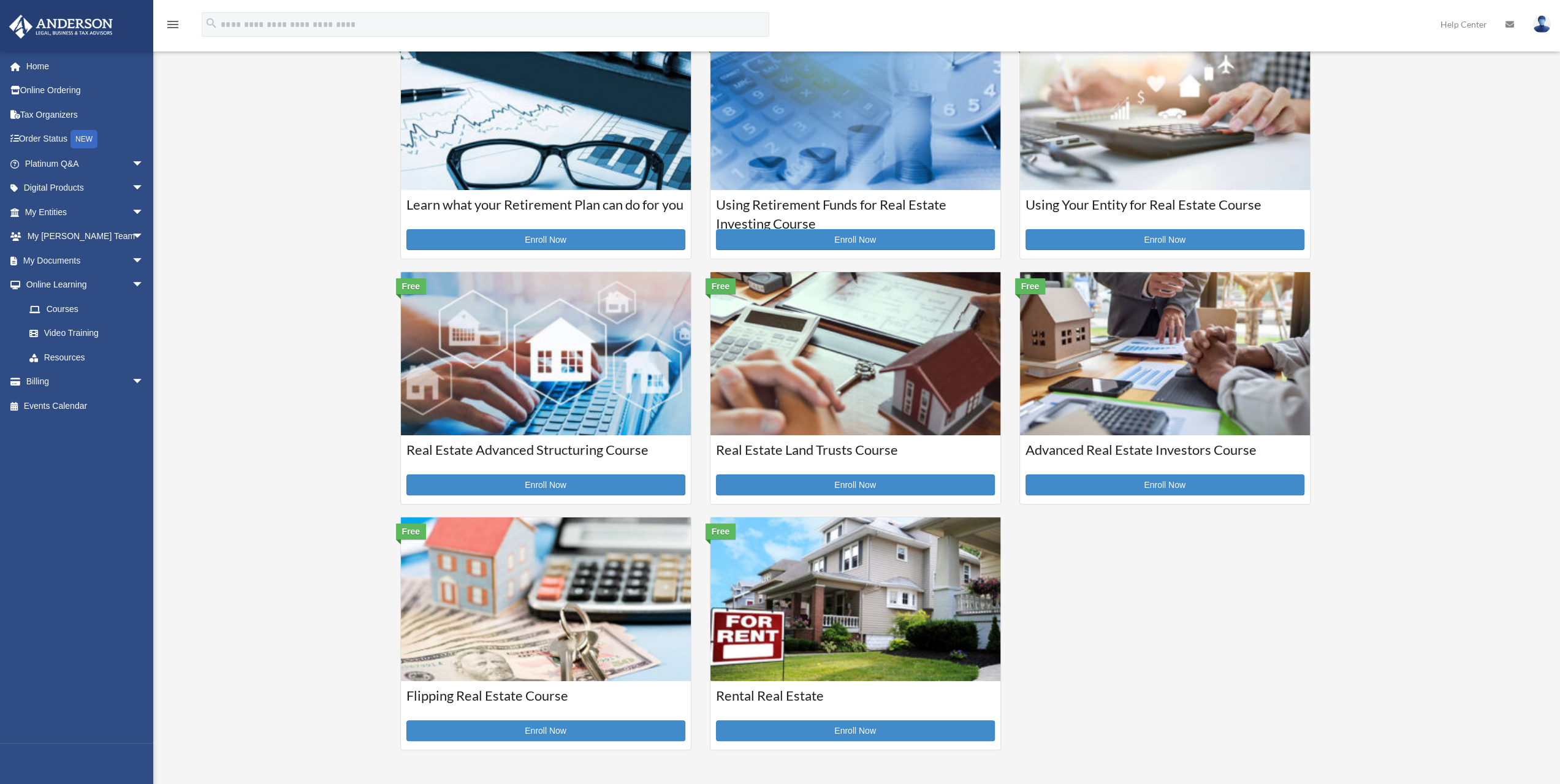
scroll to position [123, 0]
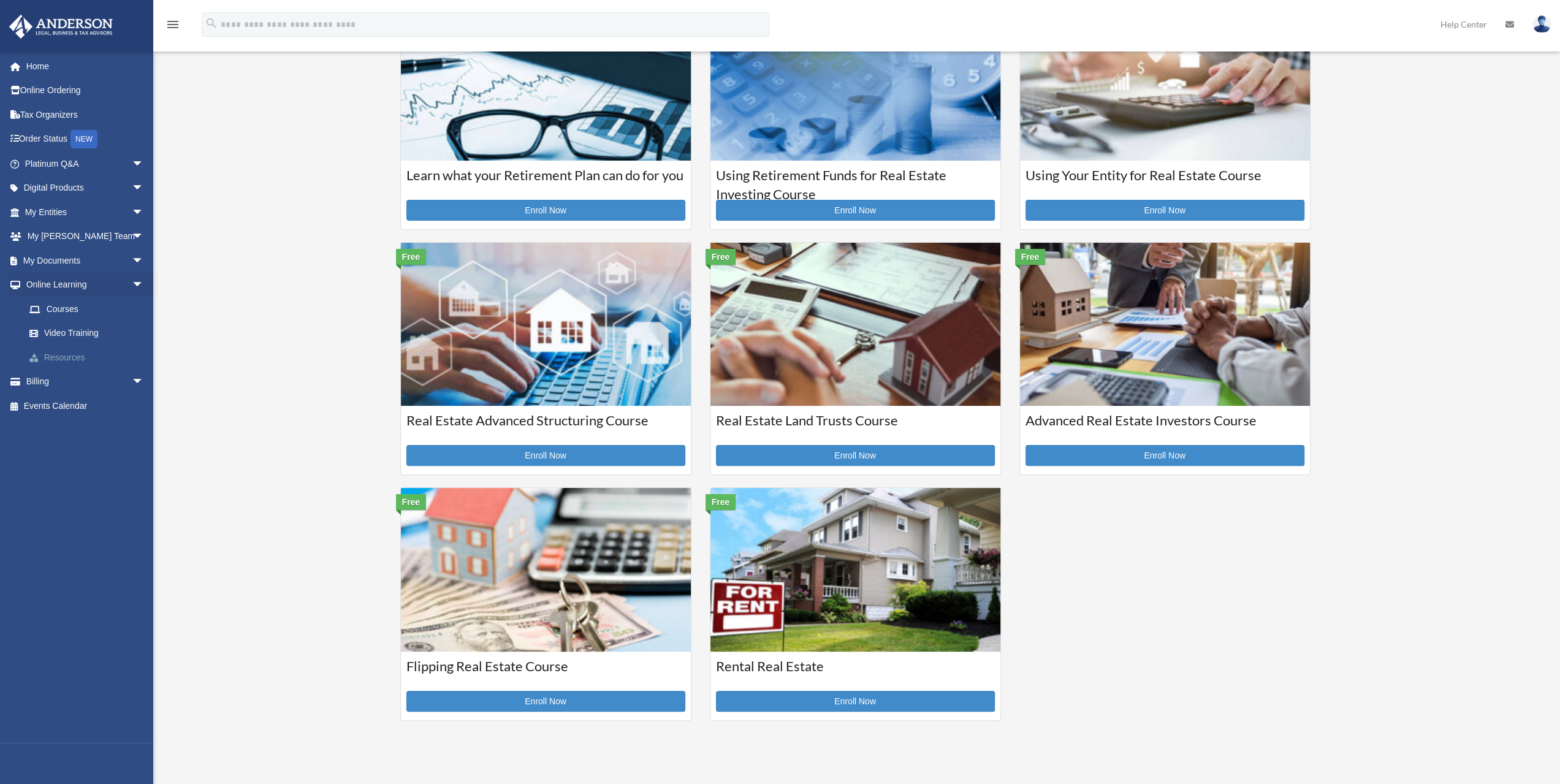
click at [79, 356] on link "Resources" at bounding box center [89, 357] width 145 height 24
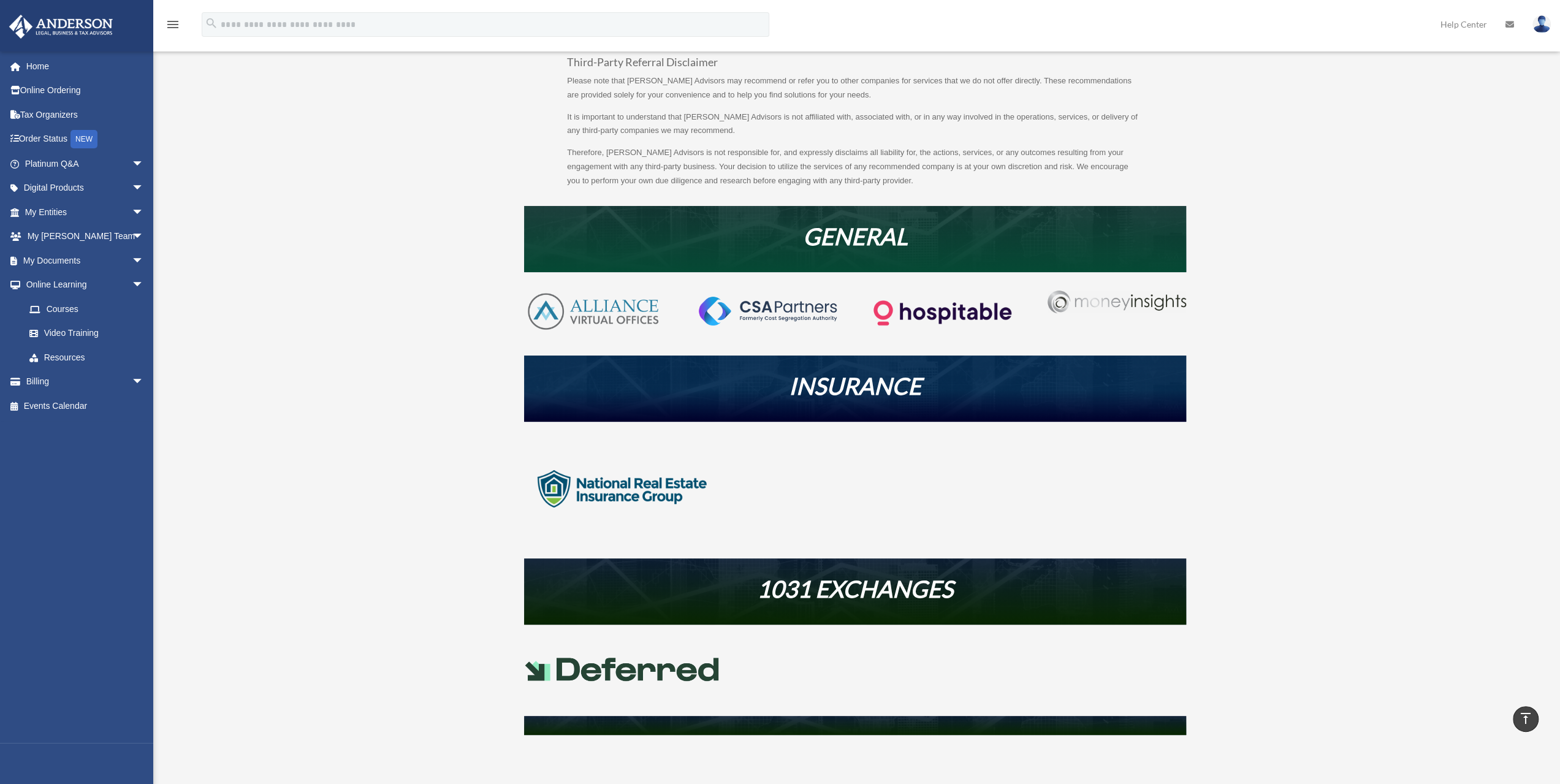
scroll to position [119, 0]
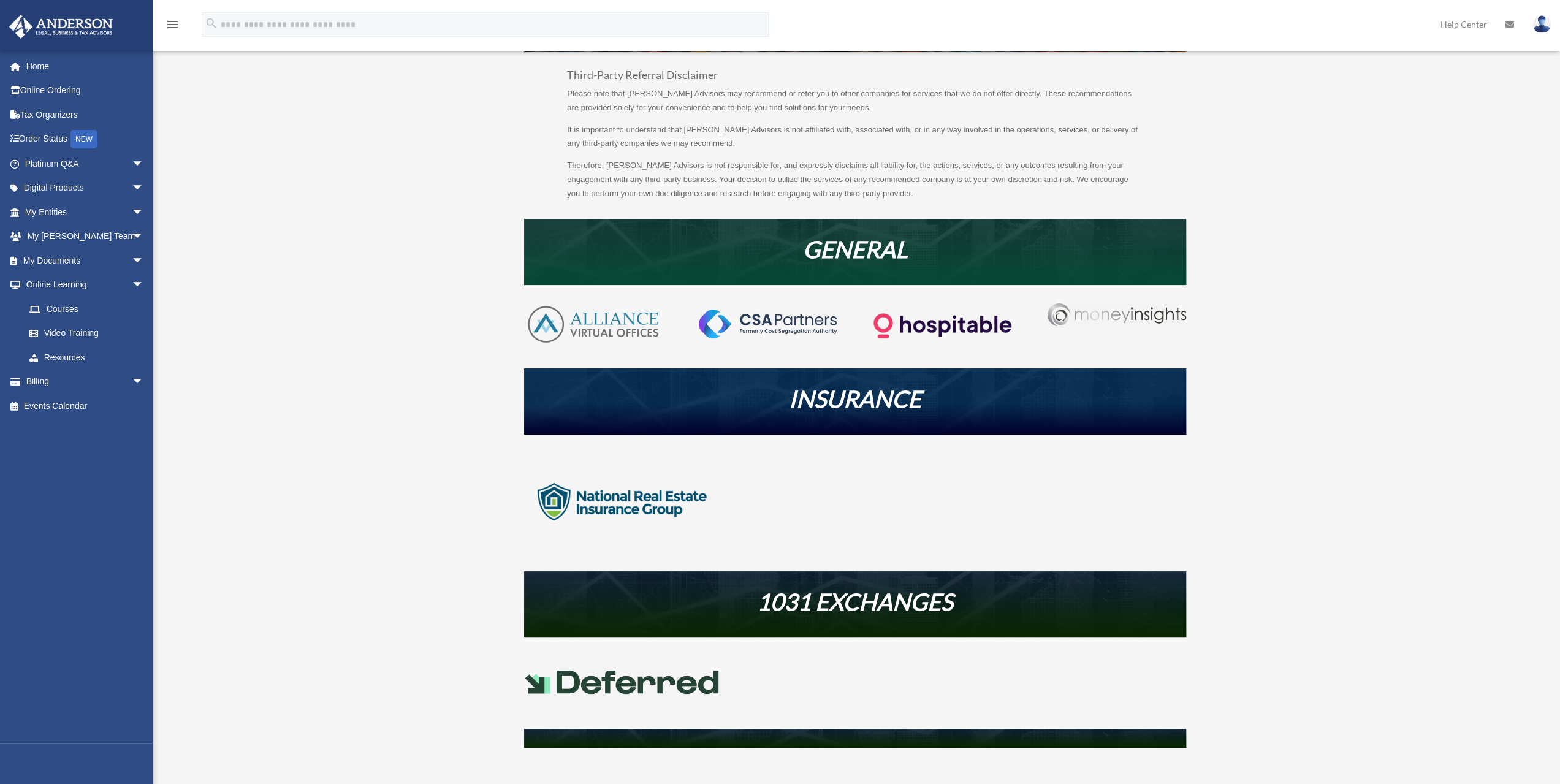
click at [604, 314] on img at bounding box center [593, 324] width 138 height 42
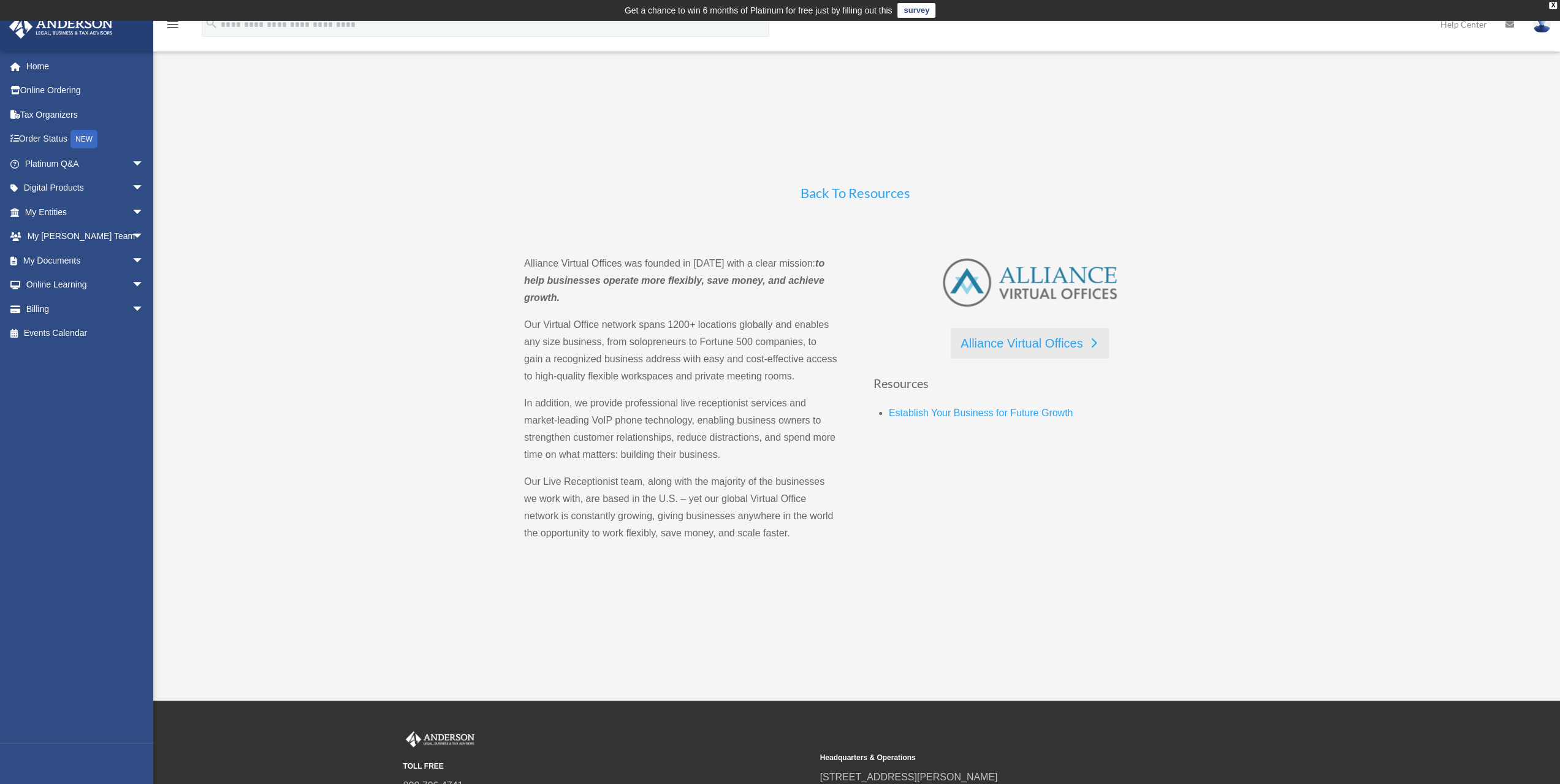
click at [1055, 348] on link "Alliance Virtual Offices" at bounding box center [1029, 342] width 157 height 31
click at [813, 193] on link "Back To Resources" at bounding box center [855, 195] width 110 height 22
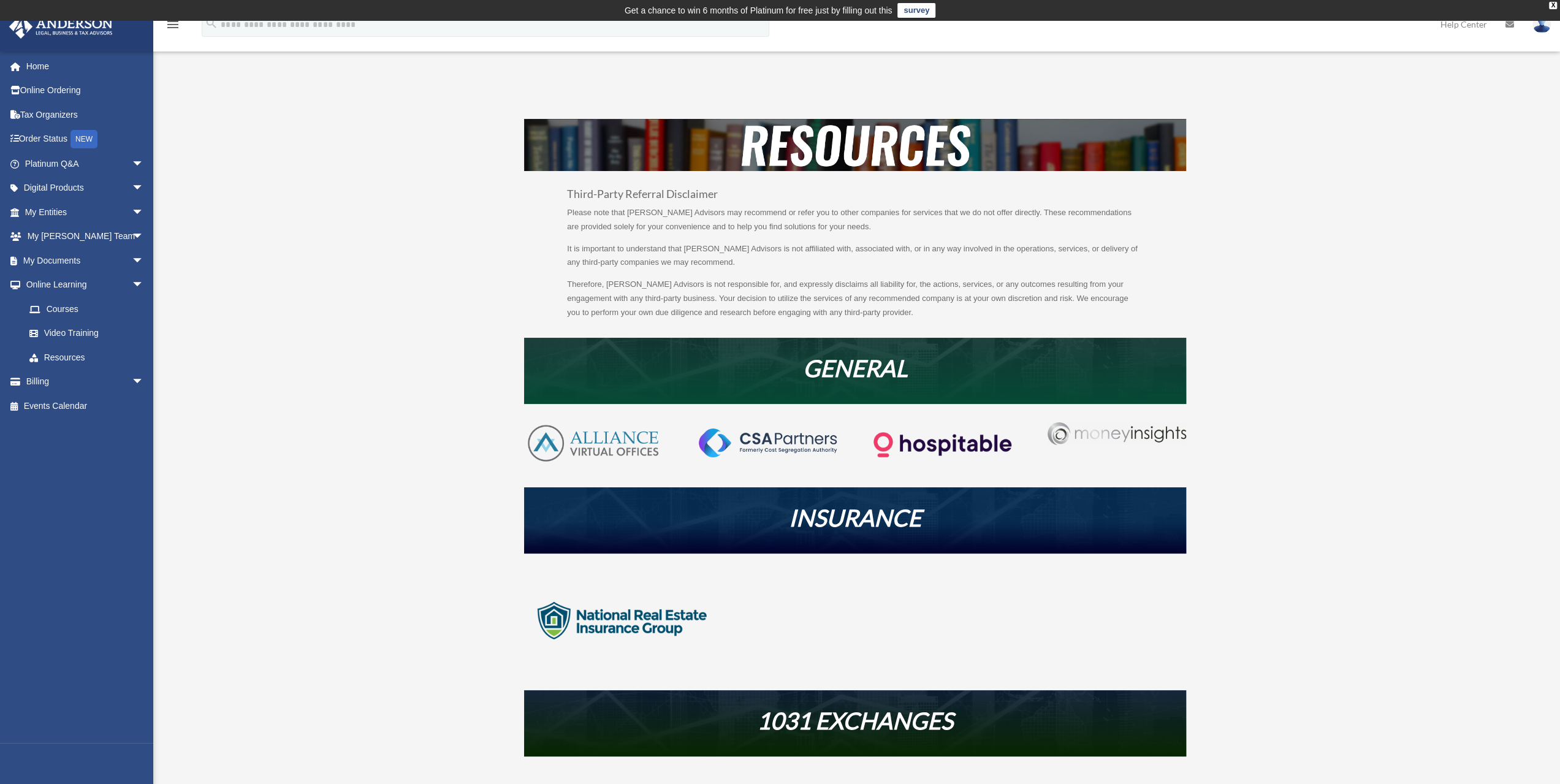
click at [947, 445] on img at bounding box center [942, 445] width 138 height 45
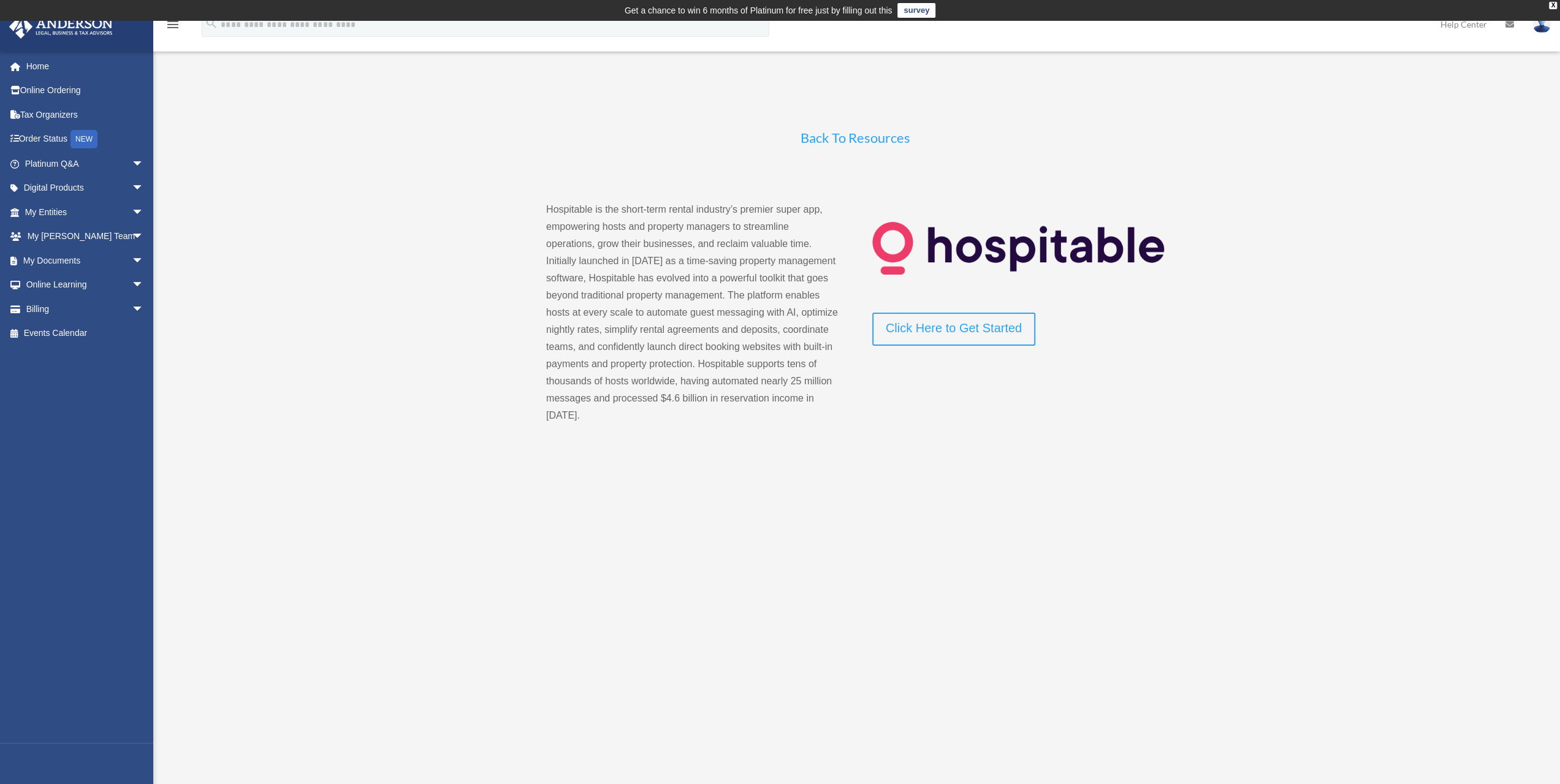
click at [833, 138] on link "Back To Resources" at bounding box center [855, 140] width 110 height 22
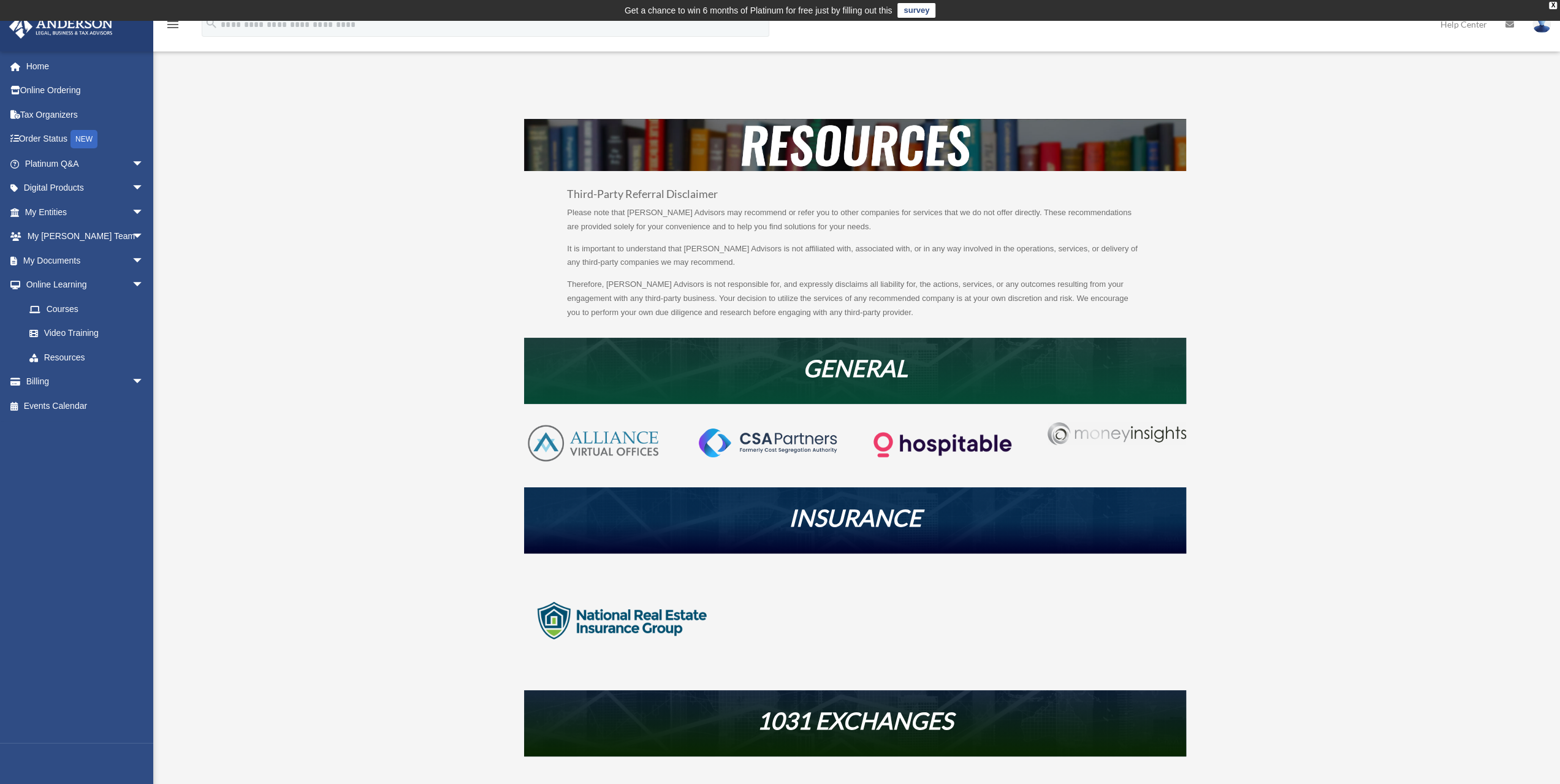
click at [1116, 441] on img at bounding box center [1116, 433] width 138 height 22
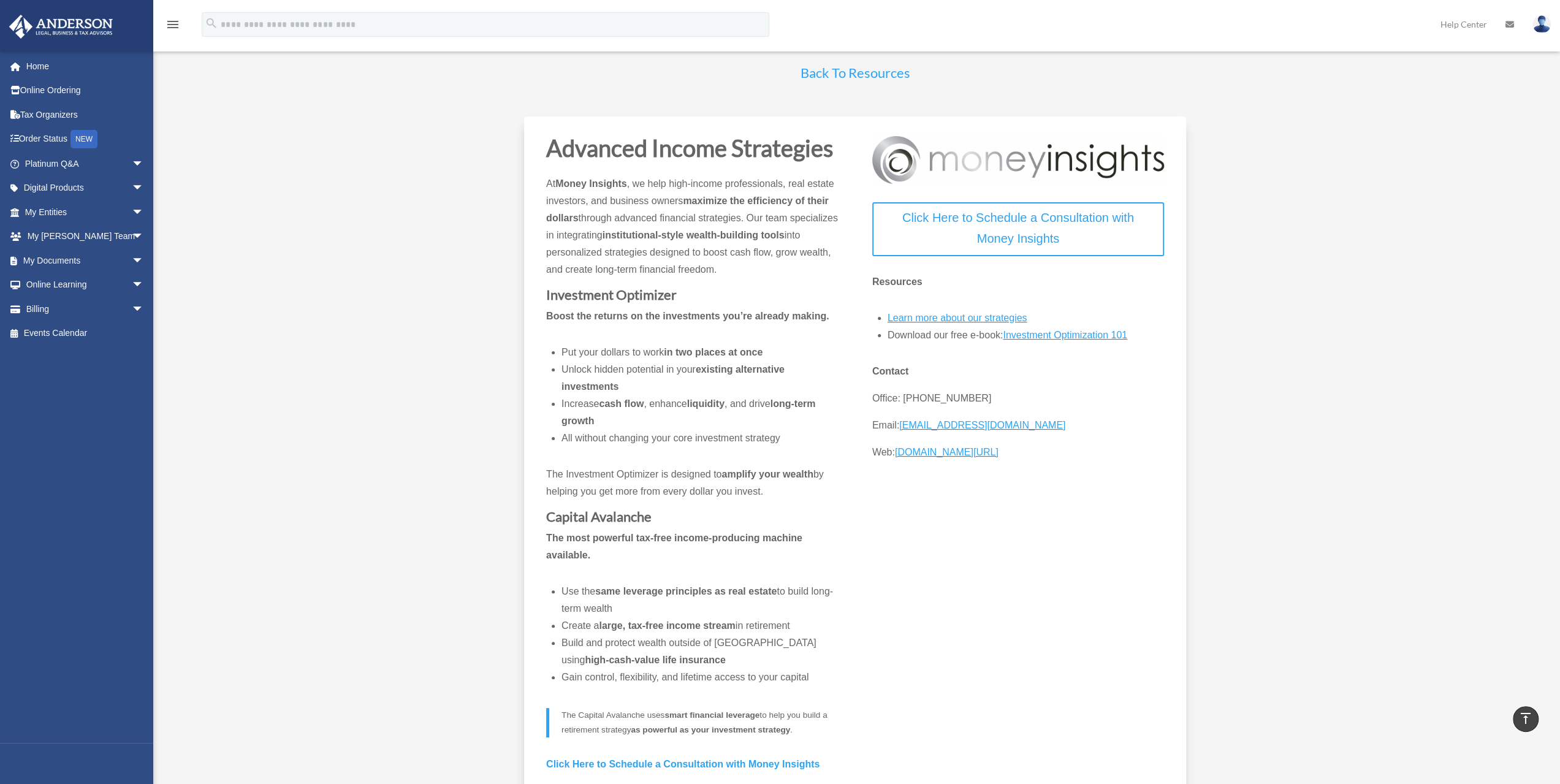
scroll to position [61, 0]
click at [833, 82] on link "Back To Resources" at bounding box center [855, 79] width 110 height 22
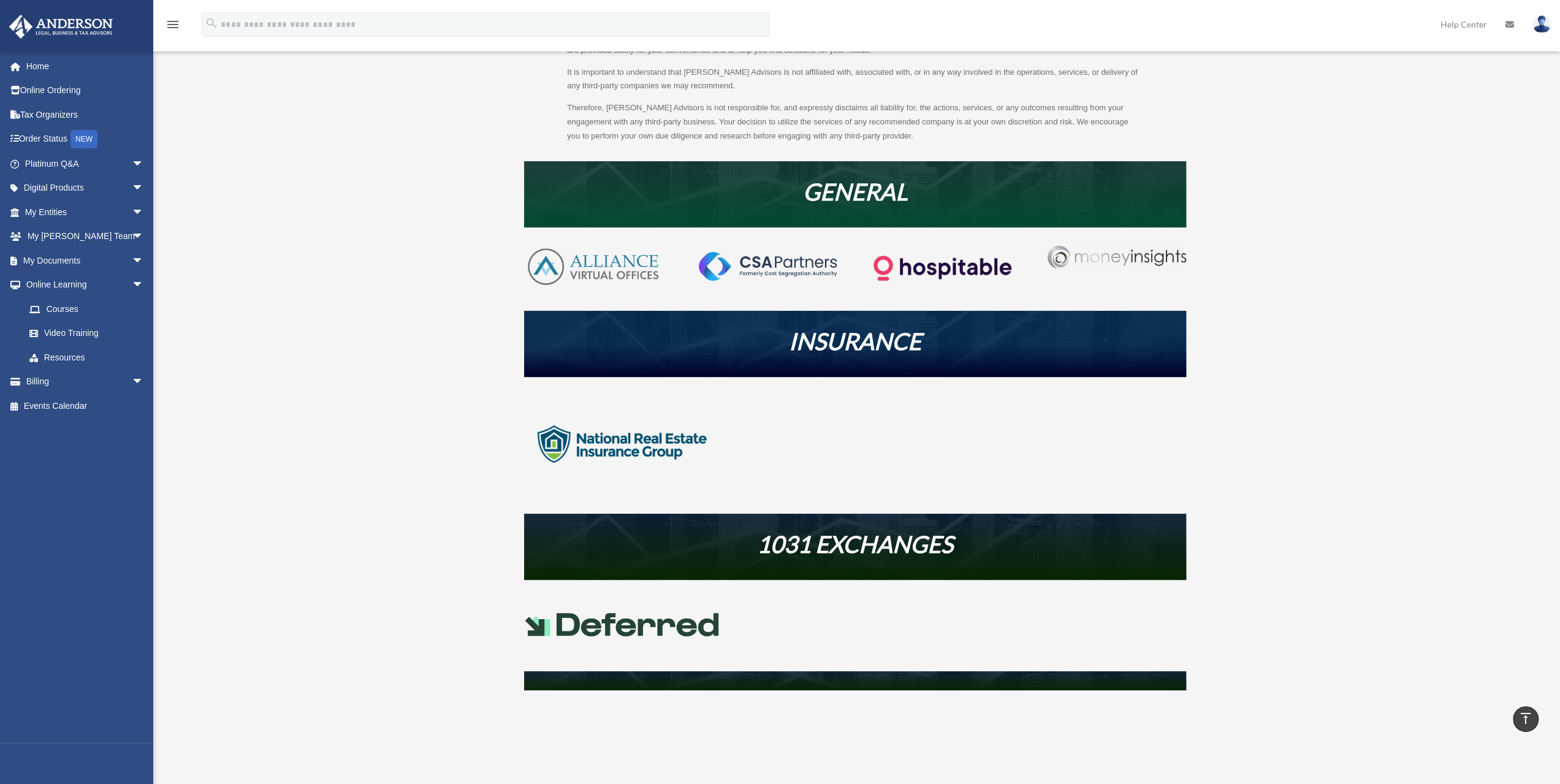
scroll to position [61, 0]
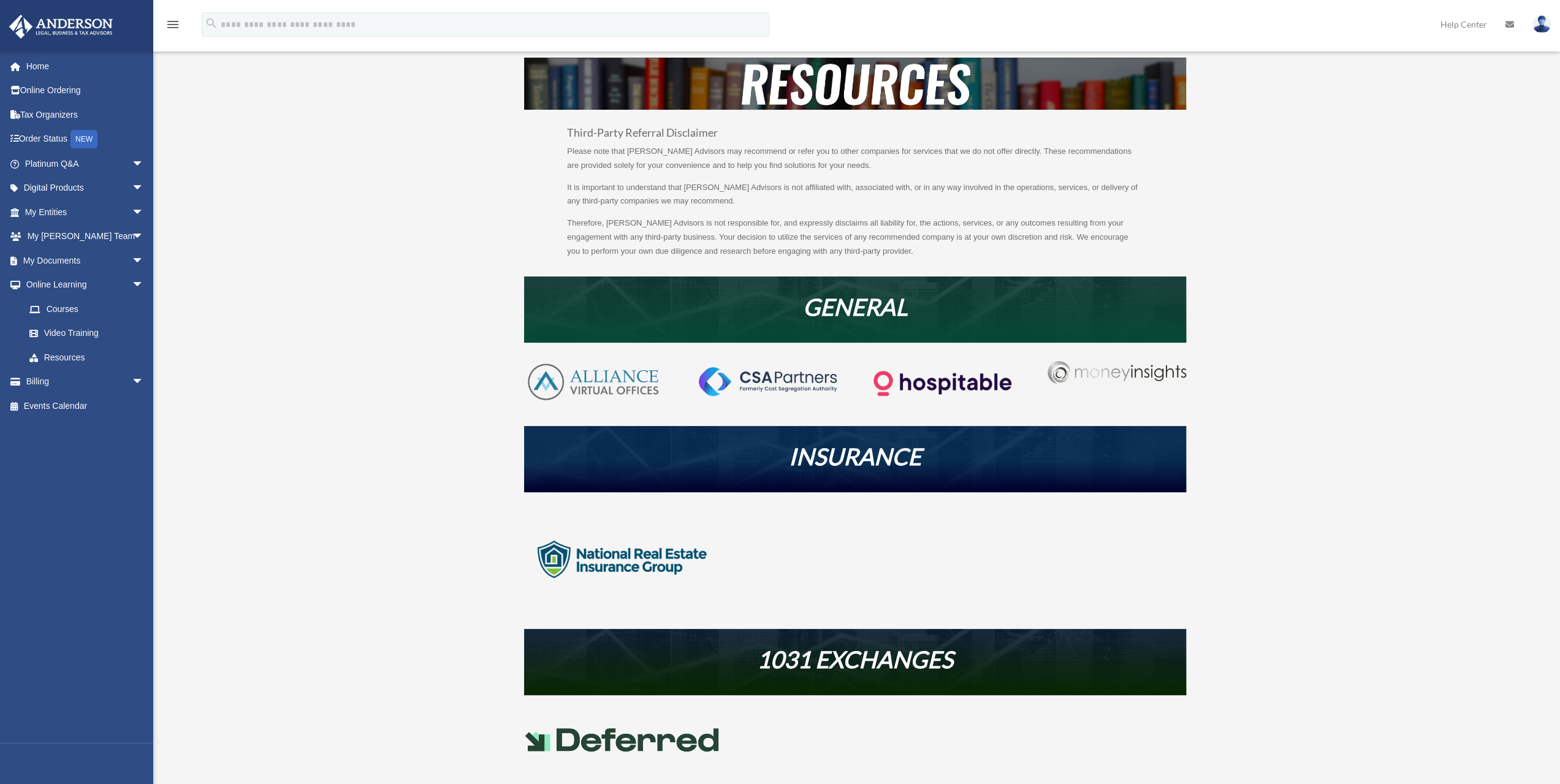
click at [598, 568] on img at bounding box center [621, 559] width 196 height 98
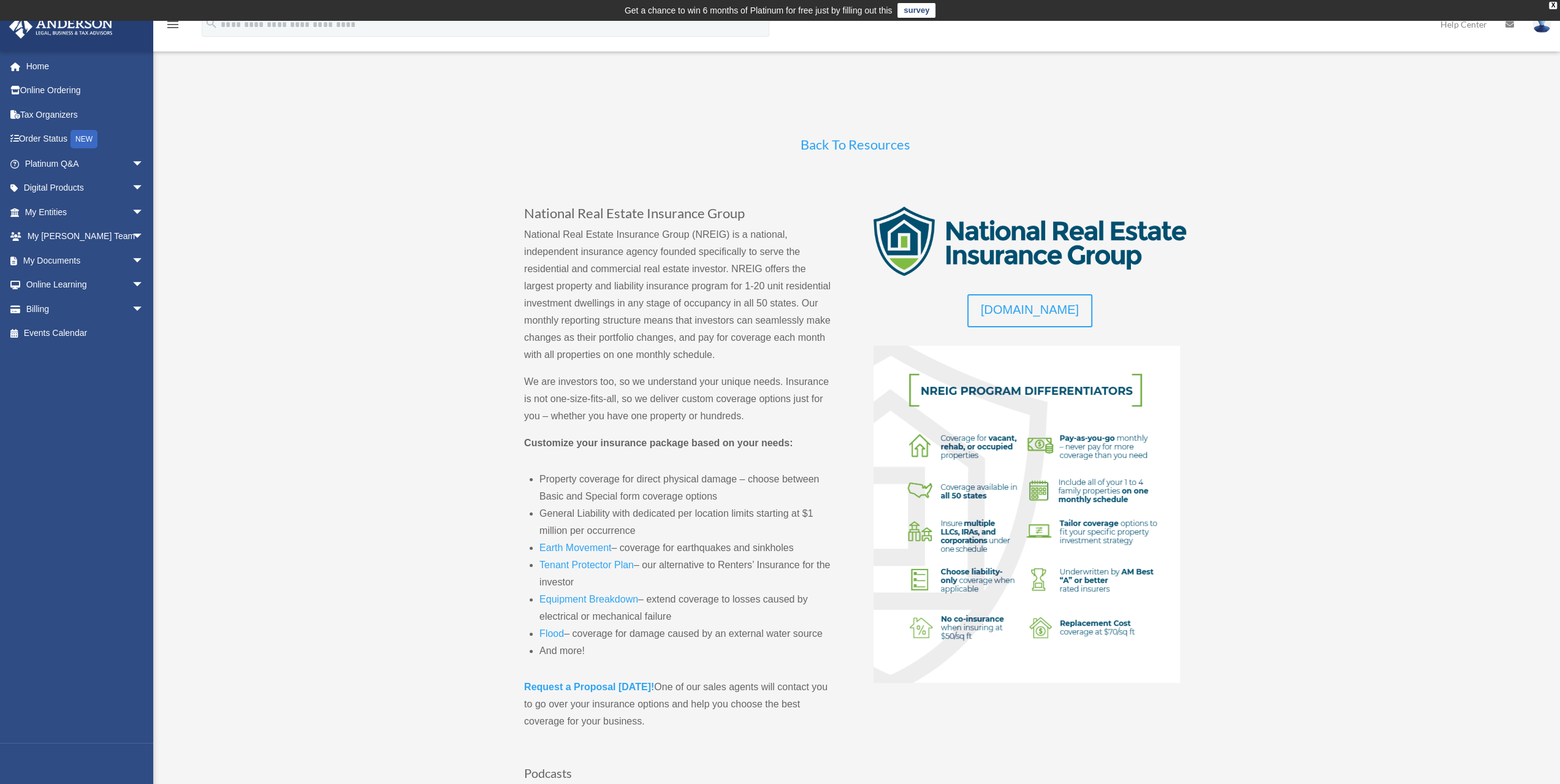
click at [825, 142] on link "Back To Resources" at bounding box center [855, 147] width 110 height 22
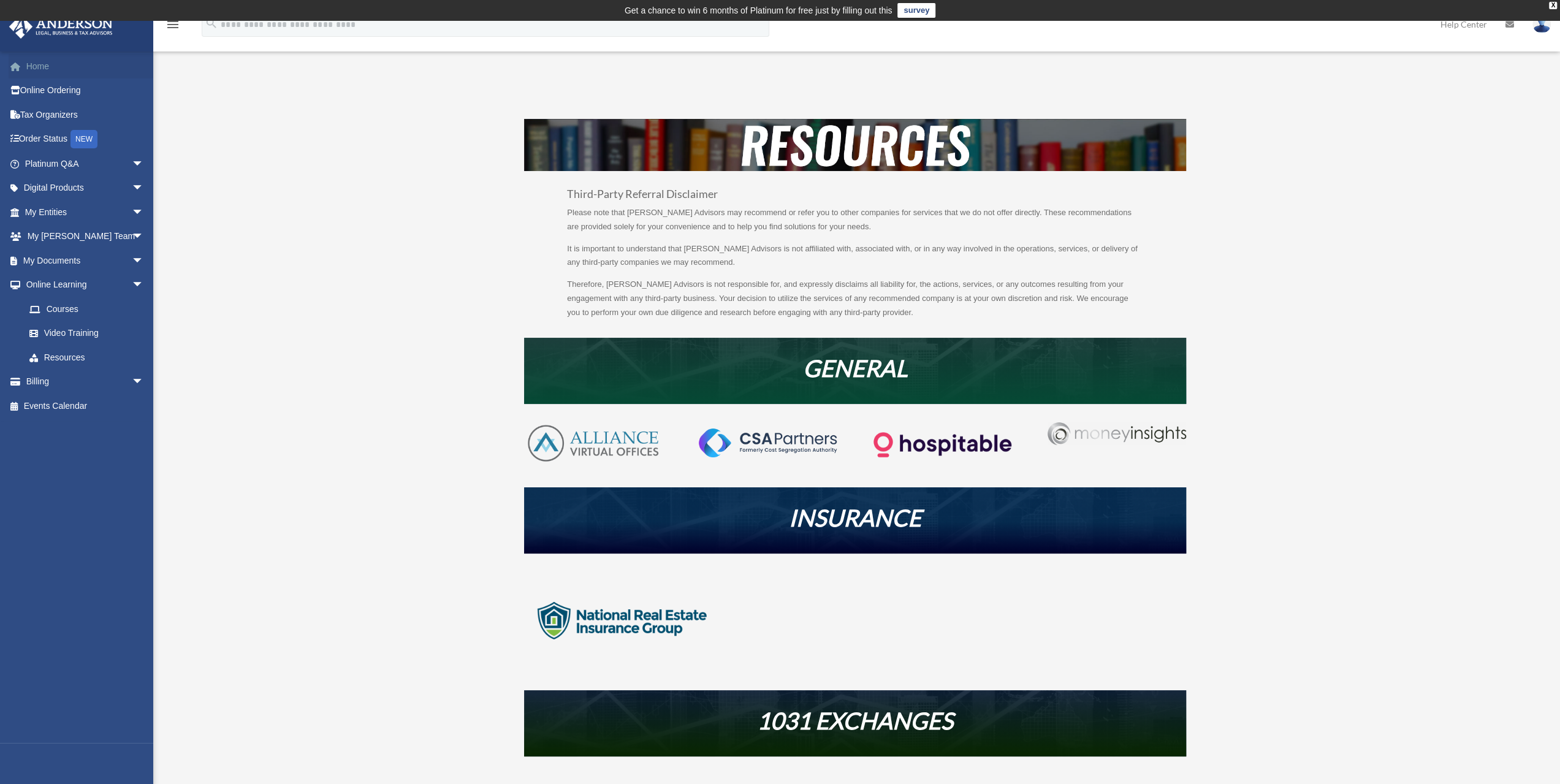
click at [38, 68] on link "Home" at bounding box center [85, 66] width 153 height 24
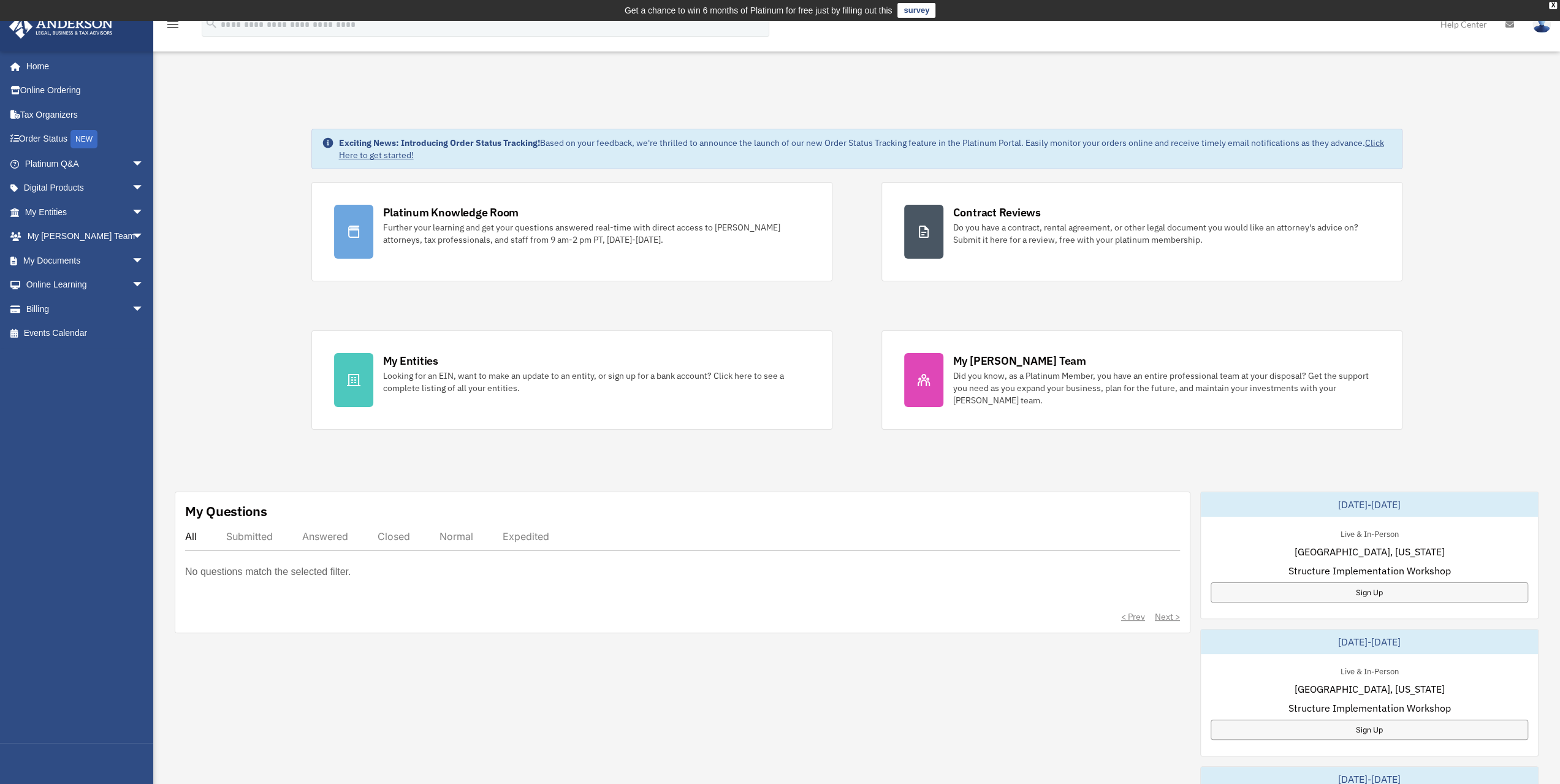
click at [171, 24] on icon "menu" at bounding box center [173, 24] width 15 height 15
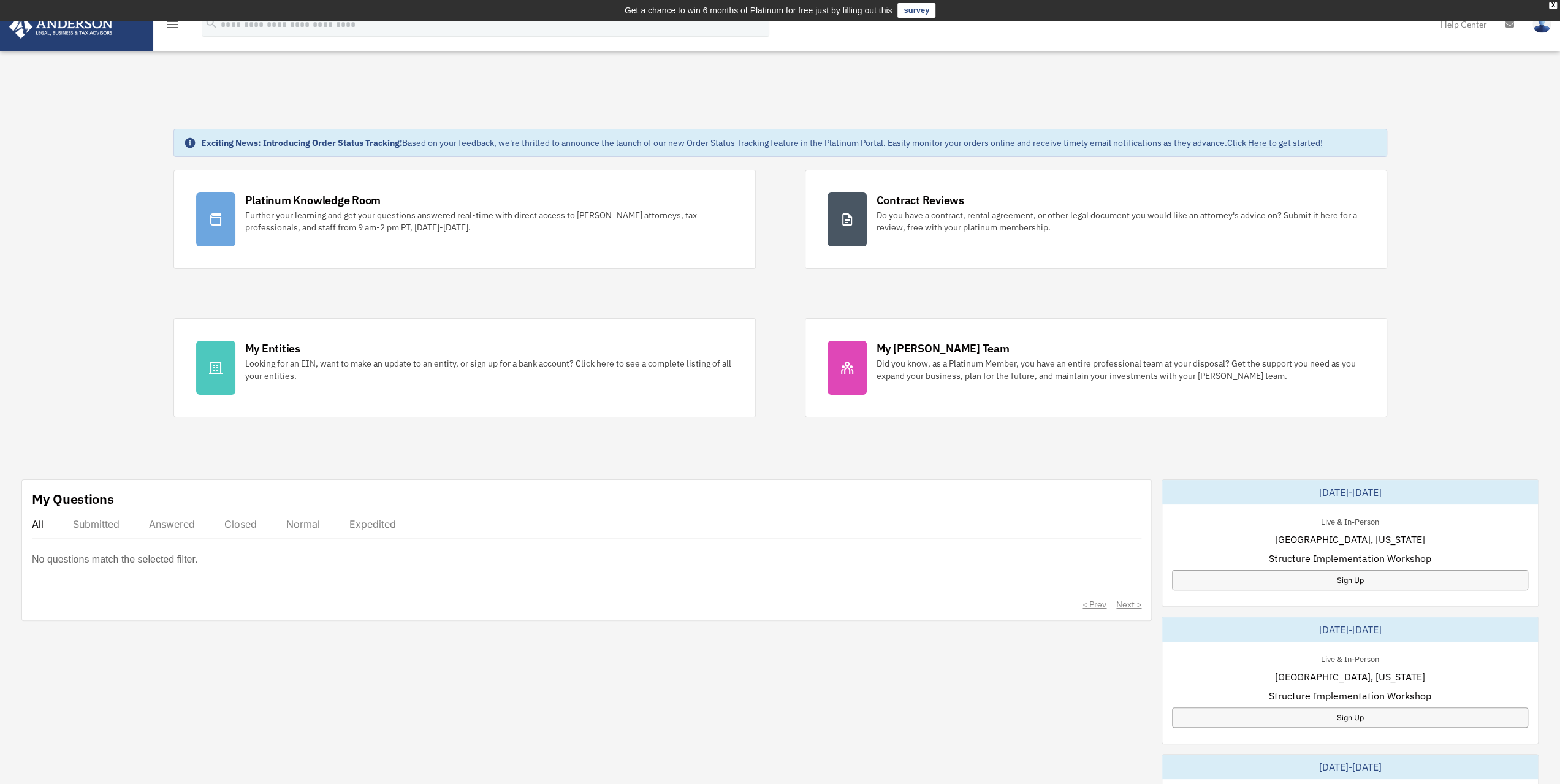
click at [171, 24] on icon "menu" at bounding box center [173, 24] width 15 height 15
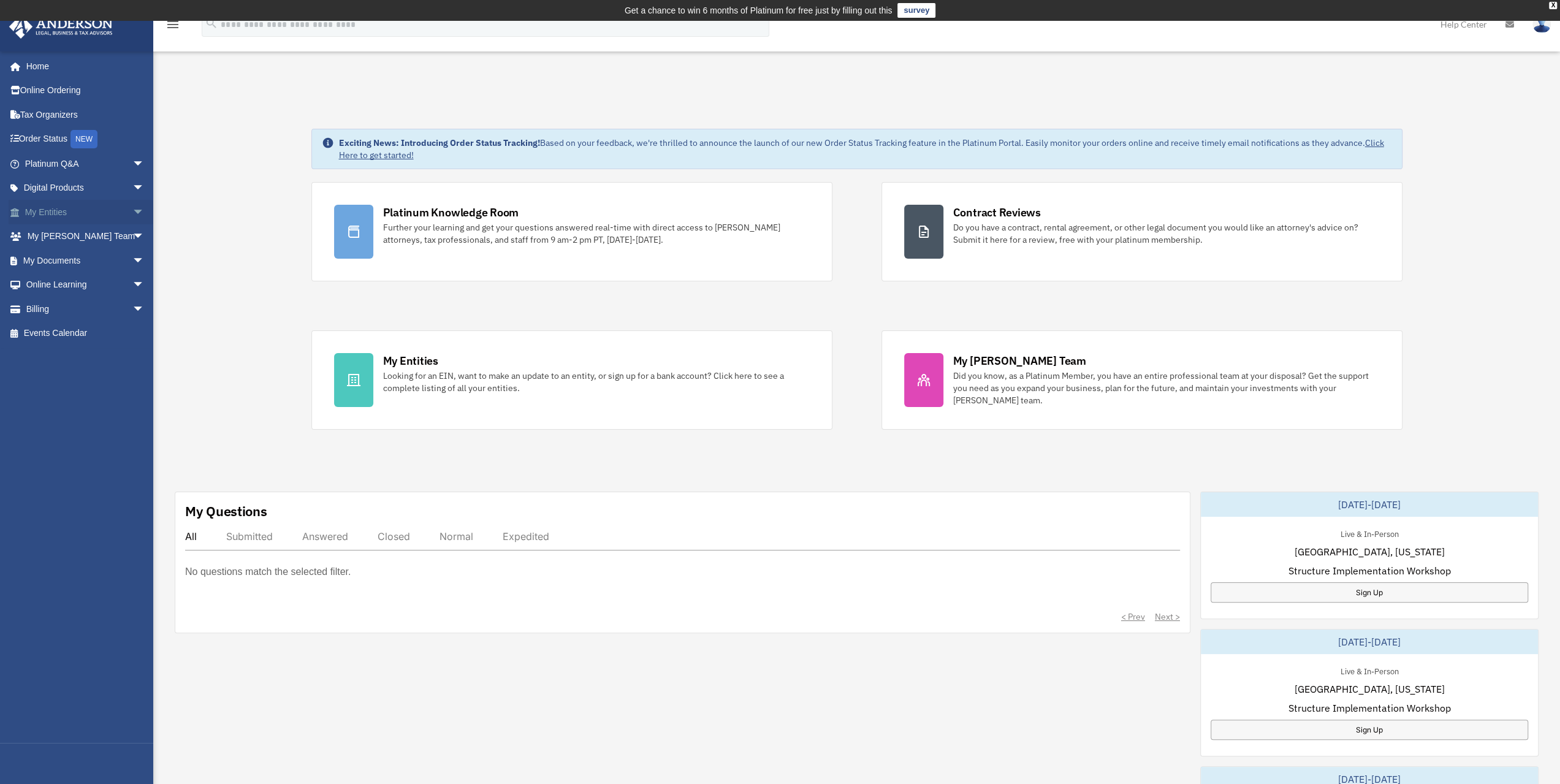
click at [132, 209] on span "arrow_drop_down" at bounding box center [144, 212] width 24 height 25
click at [91, 306] on link "Binder Walkthrough" at bounding box center [89, 309] width 145 height 24
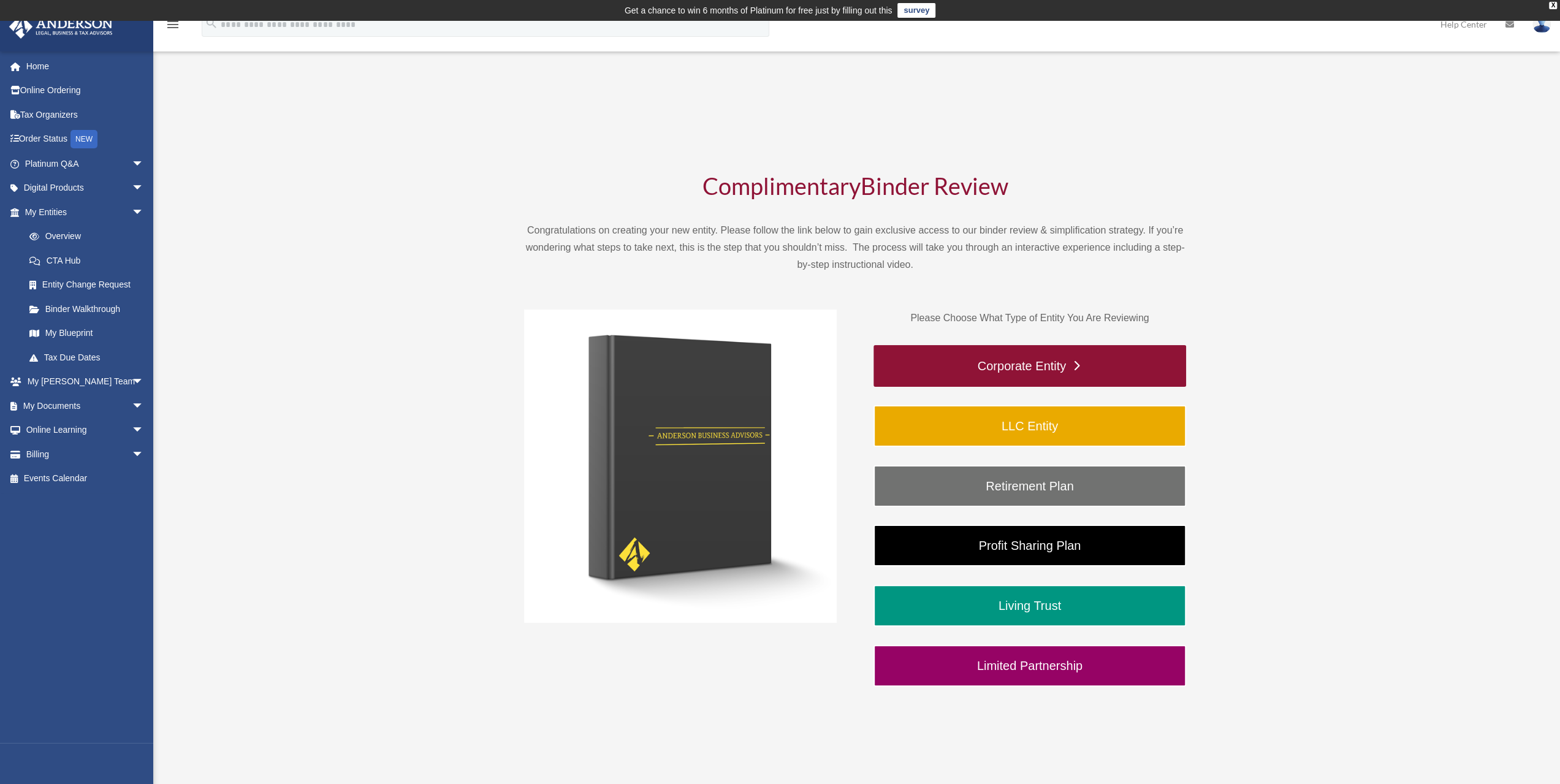
click at [1027, 365] on link "Corporate Entity" at bounding box center [1030, 365] width 313 height 42
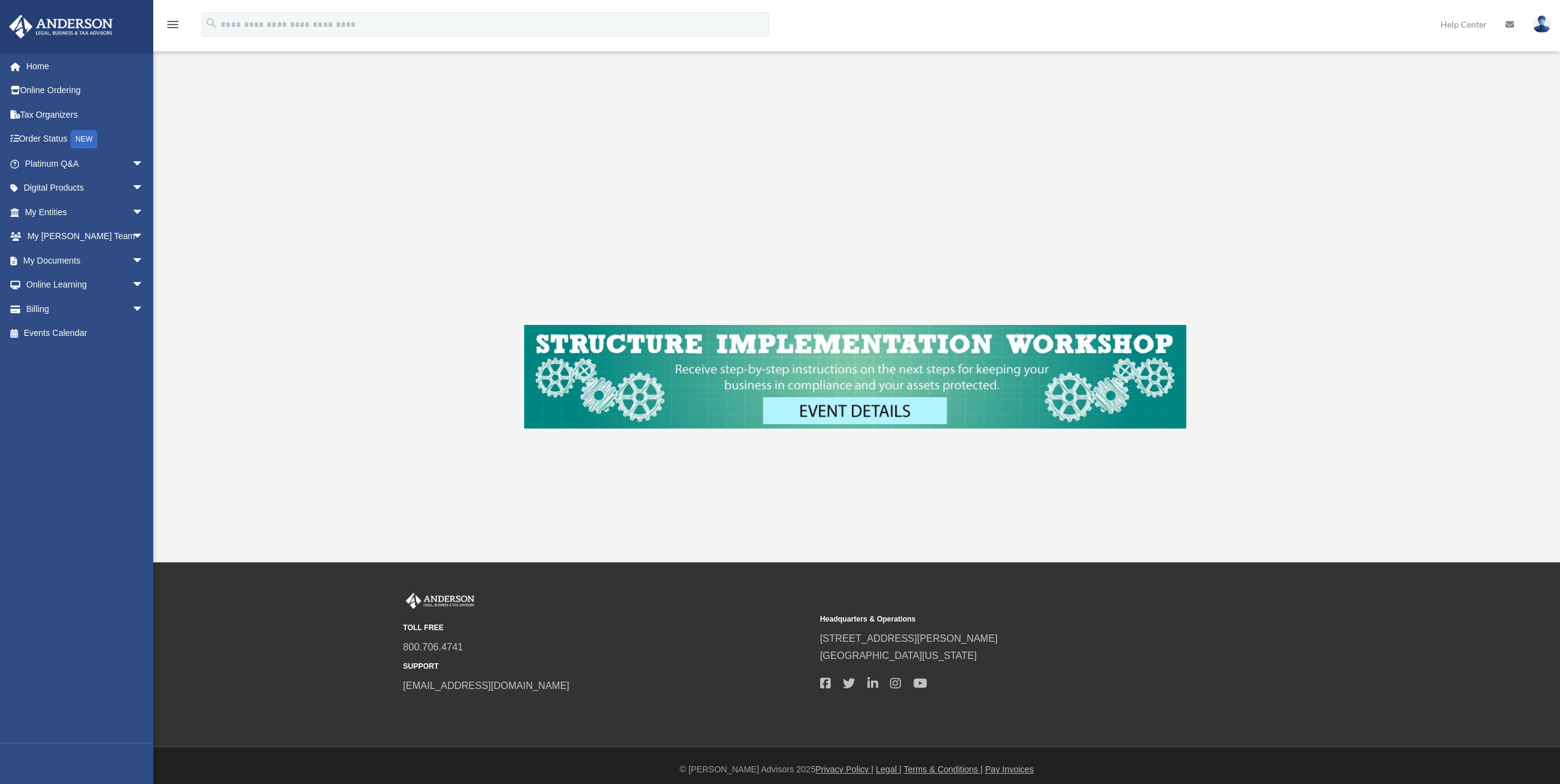
scroll to position [328, 0]
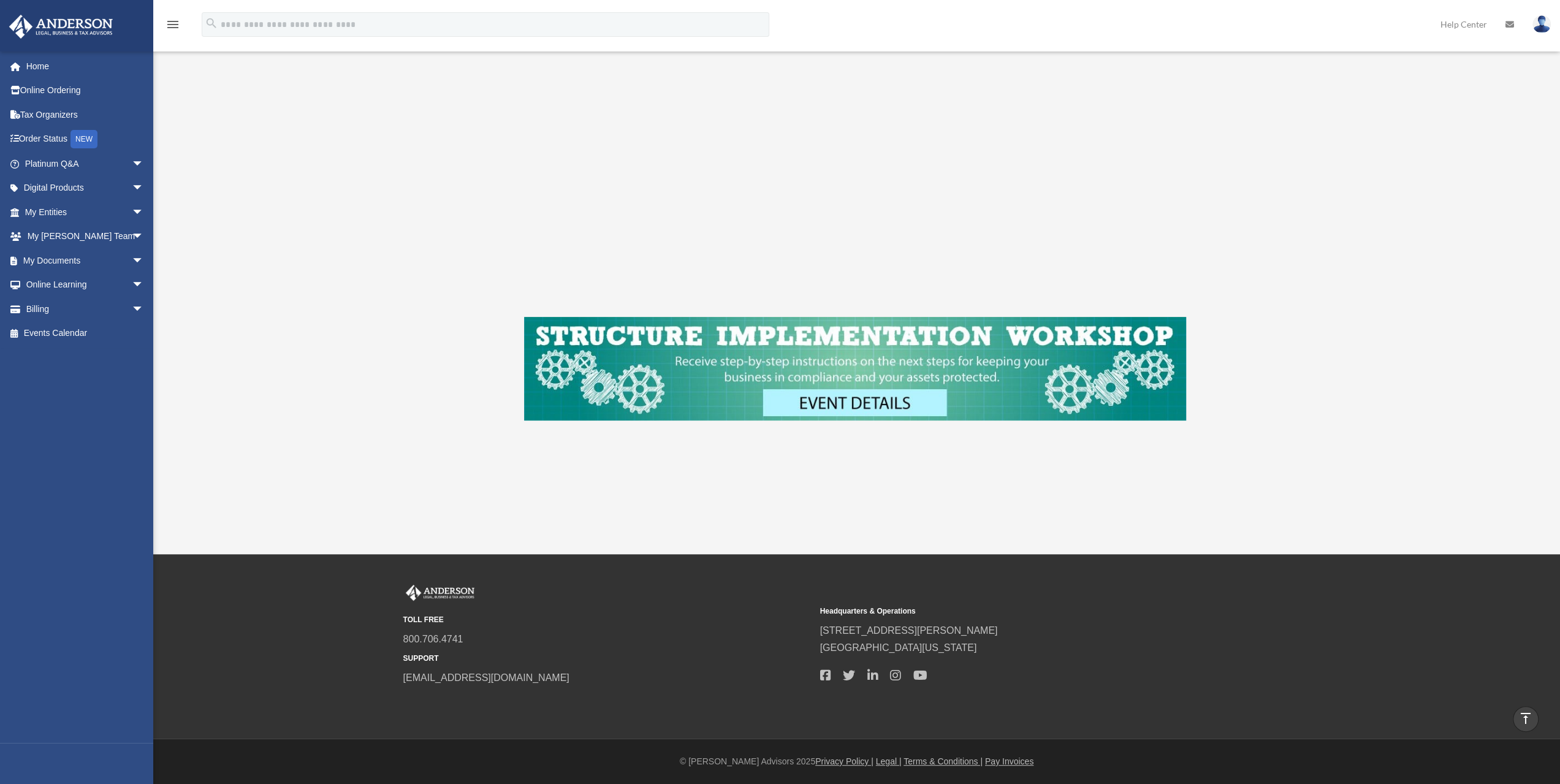
click at [860, 402] on img at bounding box center [854, 368] width 661 height 103
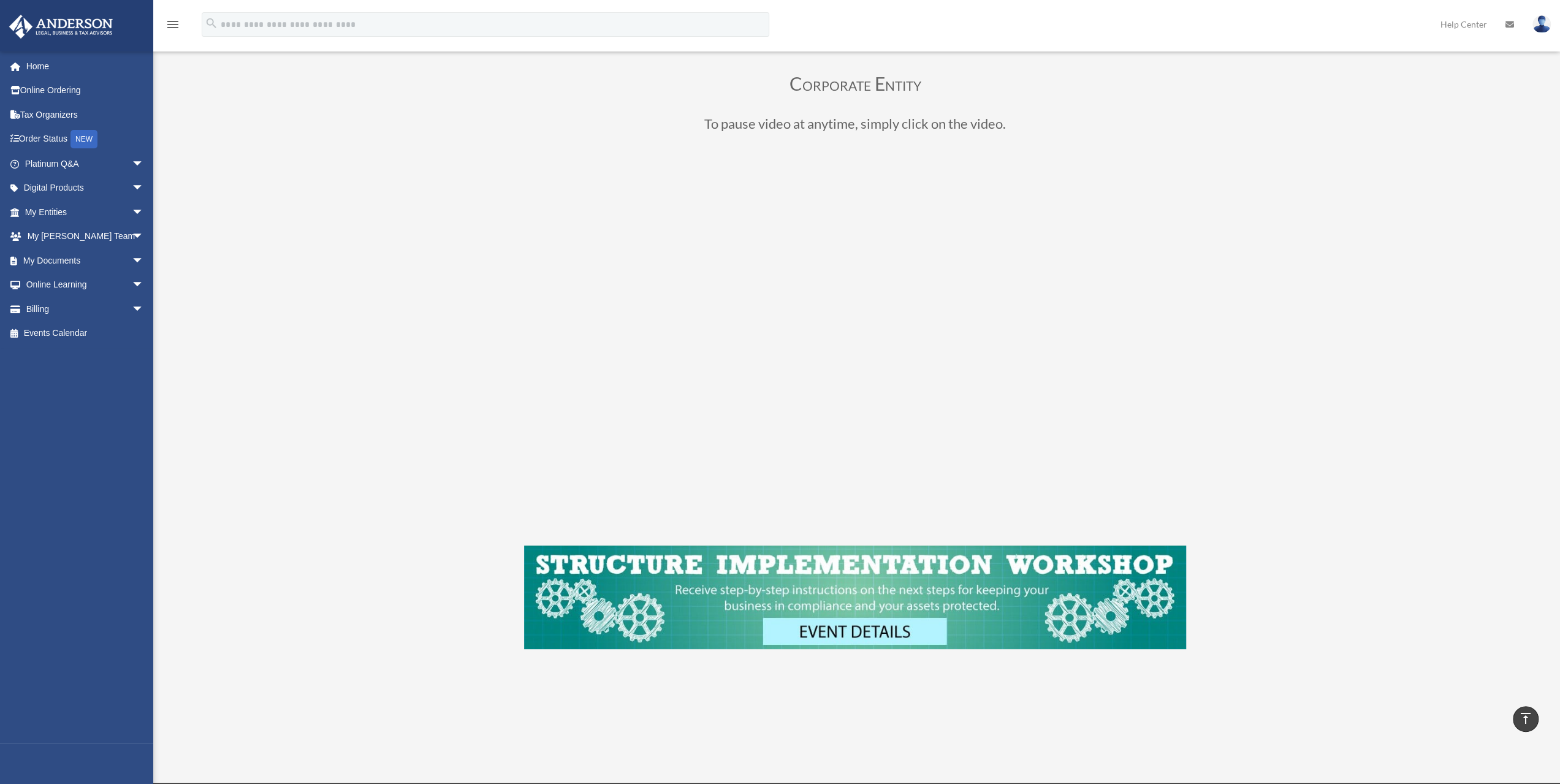
scroll to position [0, 0]
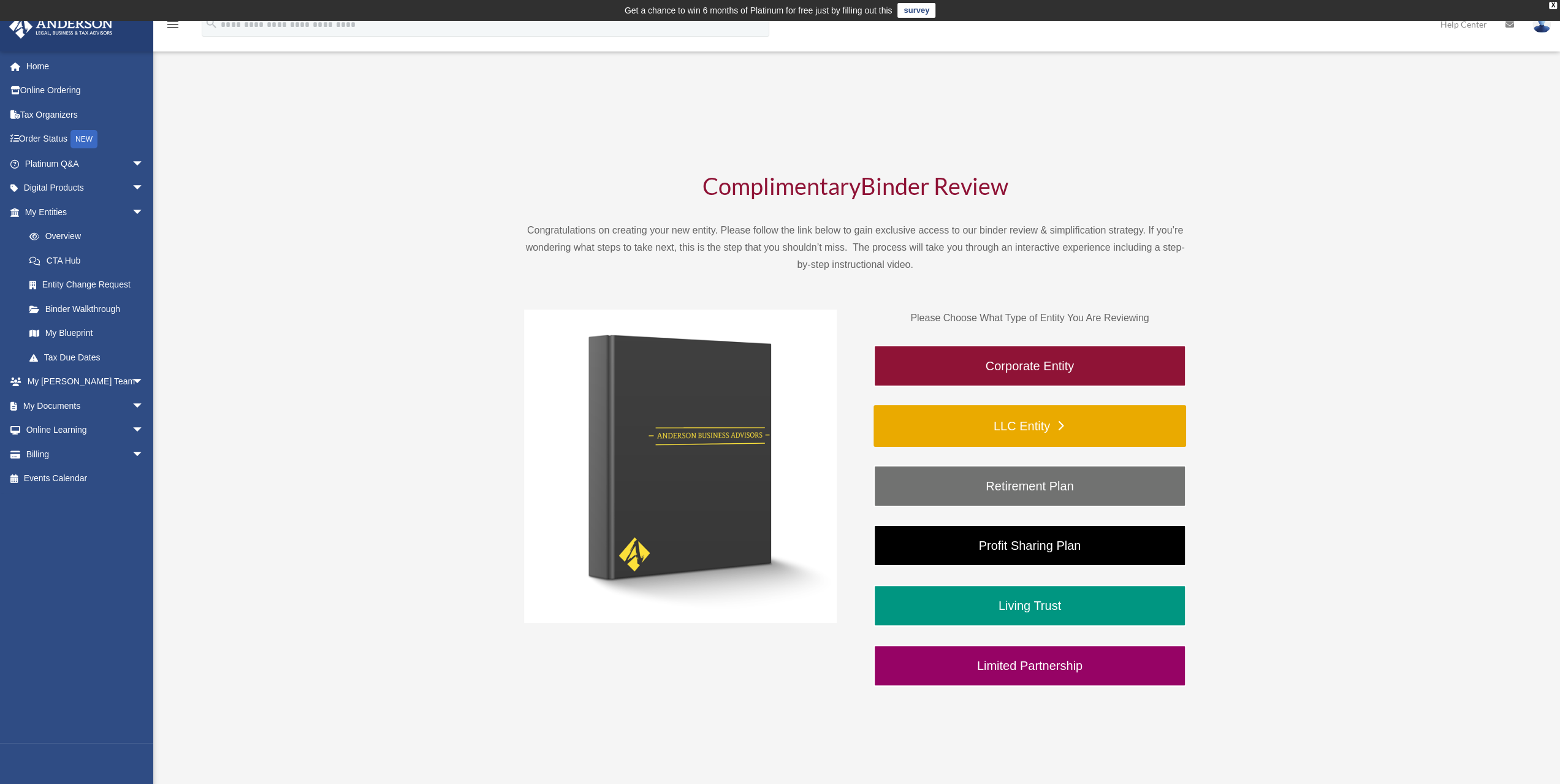
click at [1038, 428] on link "LLC Entity" at bounding box center [1030, 425] width 313 height 42
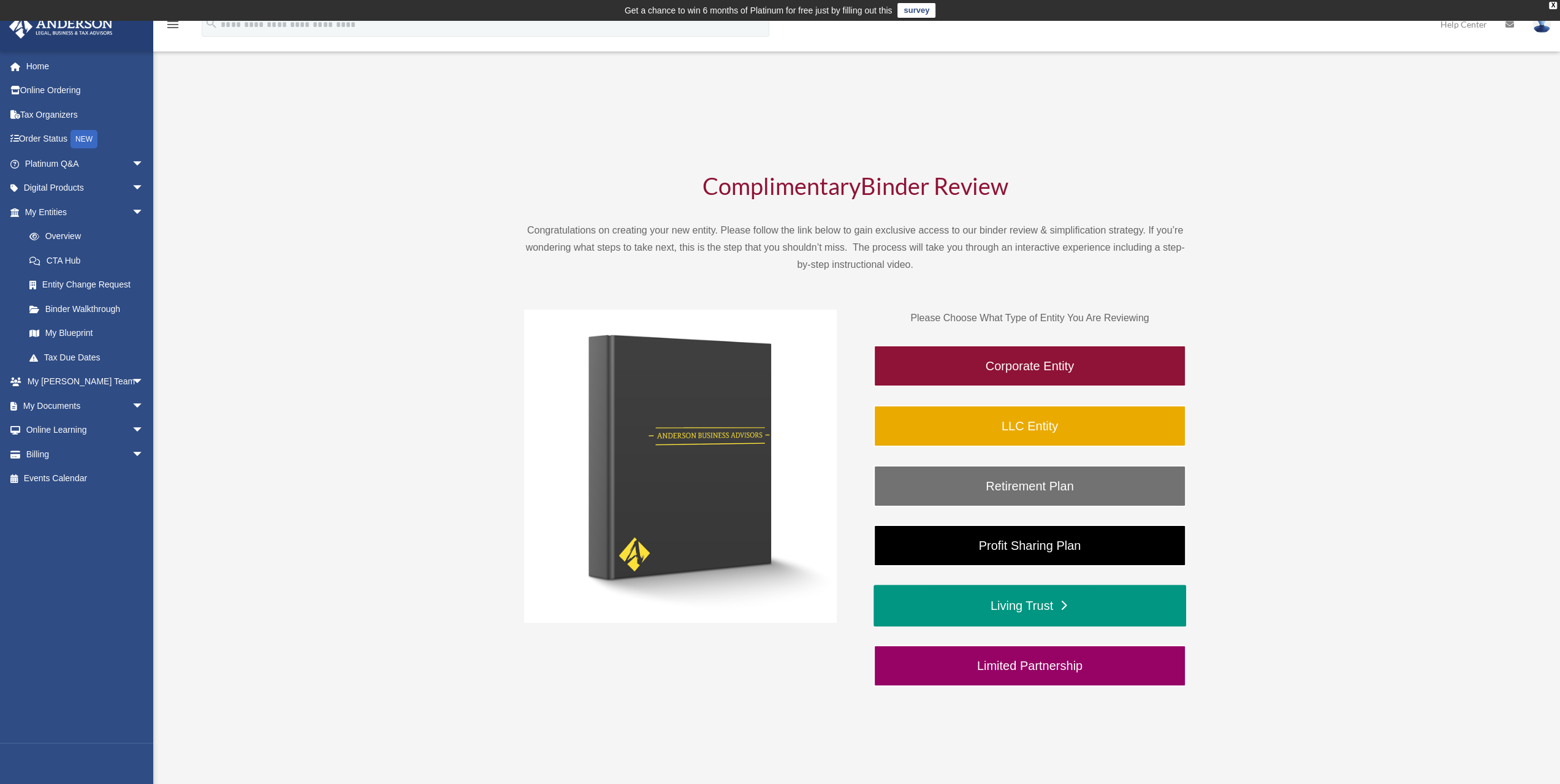
click at [1018, 607] on link "Living Trust" at bounding box center [1030, 605] width 313 height 42
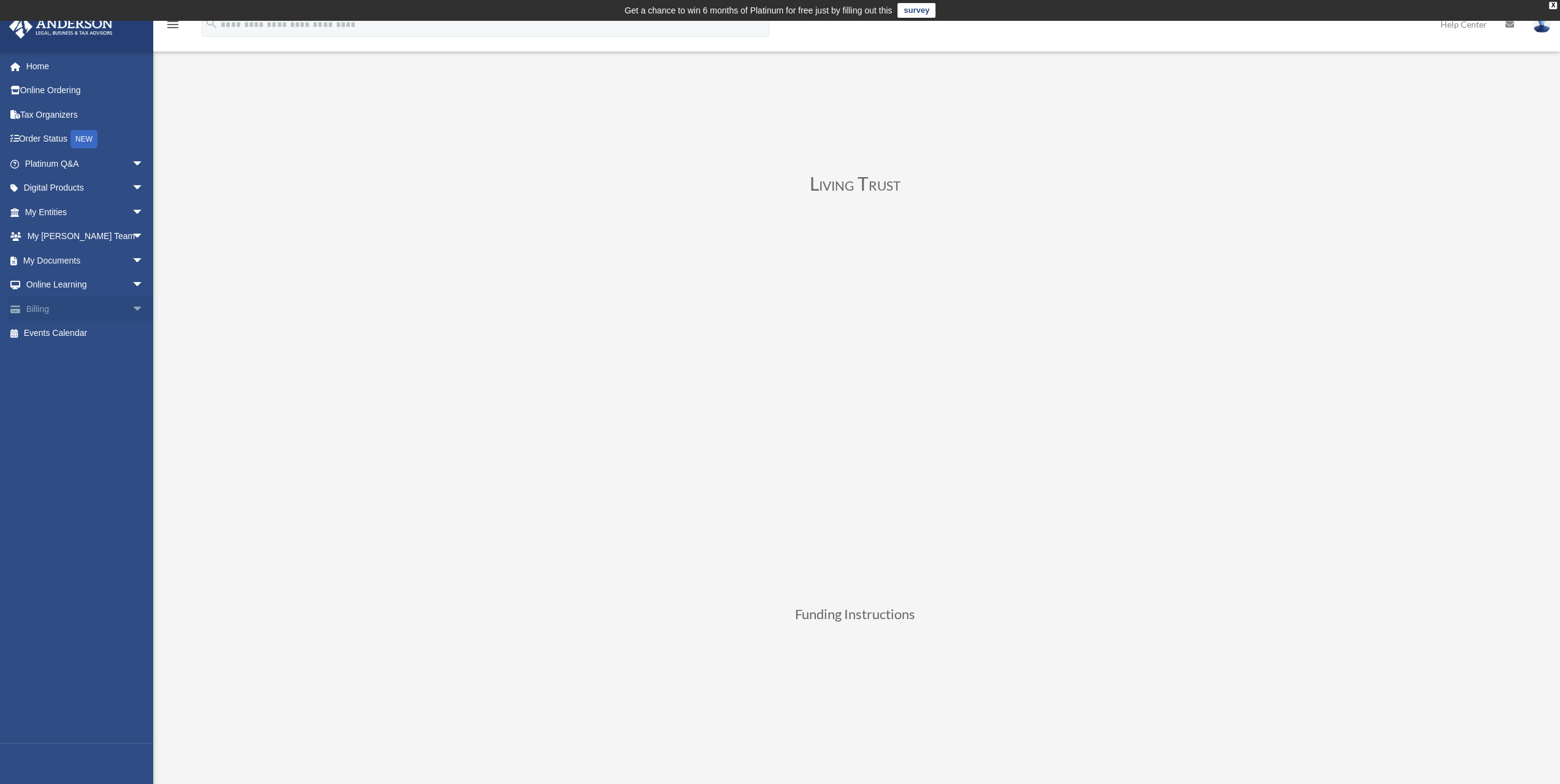
click at [132, 308] on span "arrow_drop_down" at bounding box center [144, 309] width 24 height 25
click at [132, 187] on span "arrow_drop_down" at bounding box center [144, 188] width 24 height 25
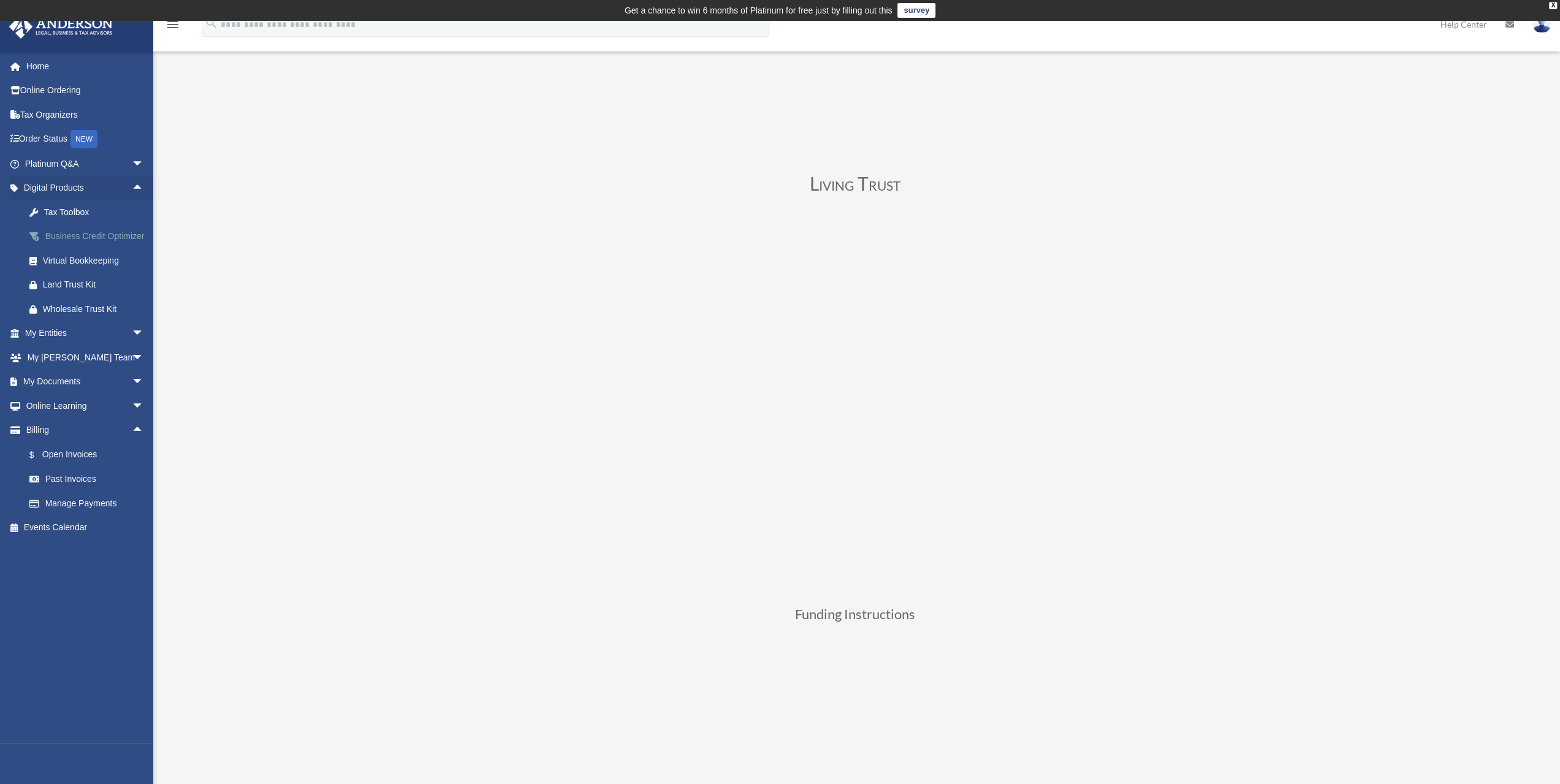
click at [74, 238] on div "Business Credit Optimizer" at bounding box center [95, 236] width 104 height 15
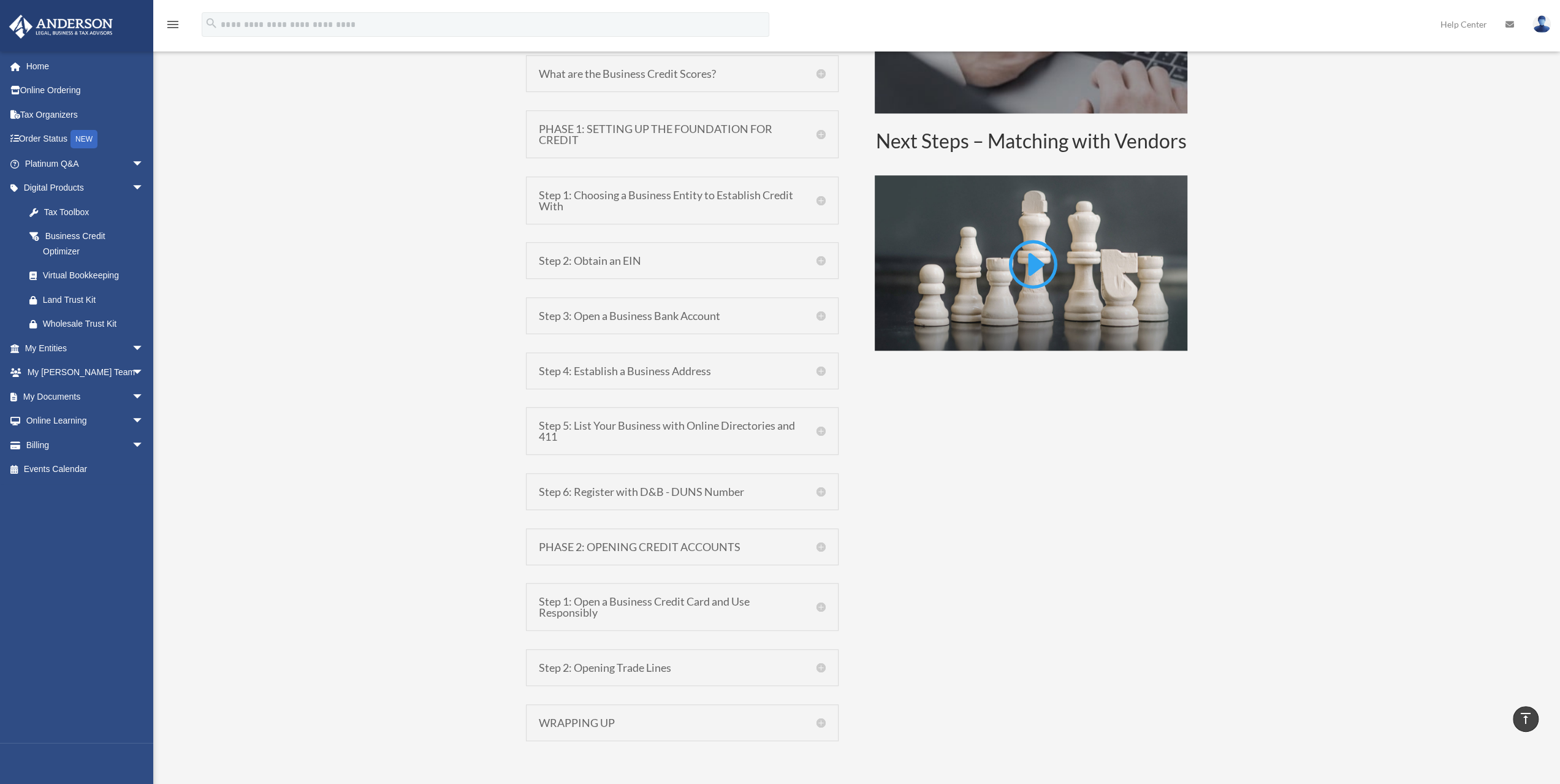
scroll to position [919, 0]
click at [818, 313] on h5 "Step 3: Open a Business Bank Account" at bounding box center [682, 315] width 287 height 11
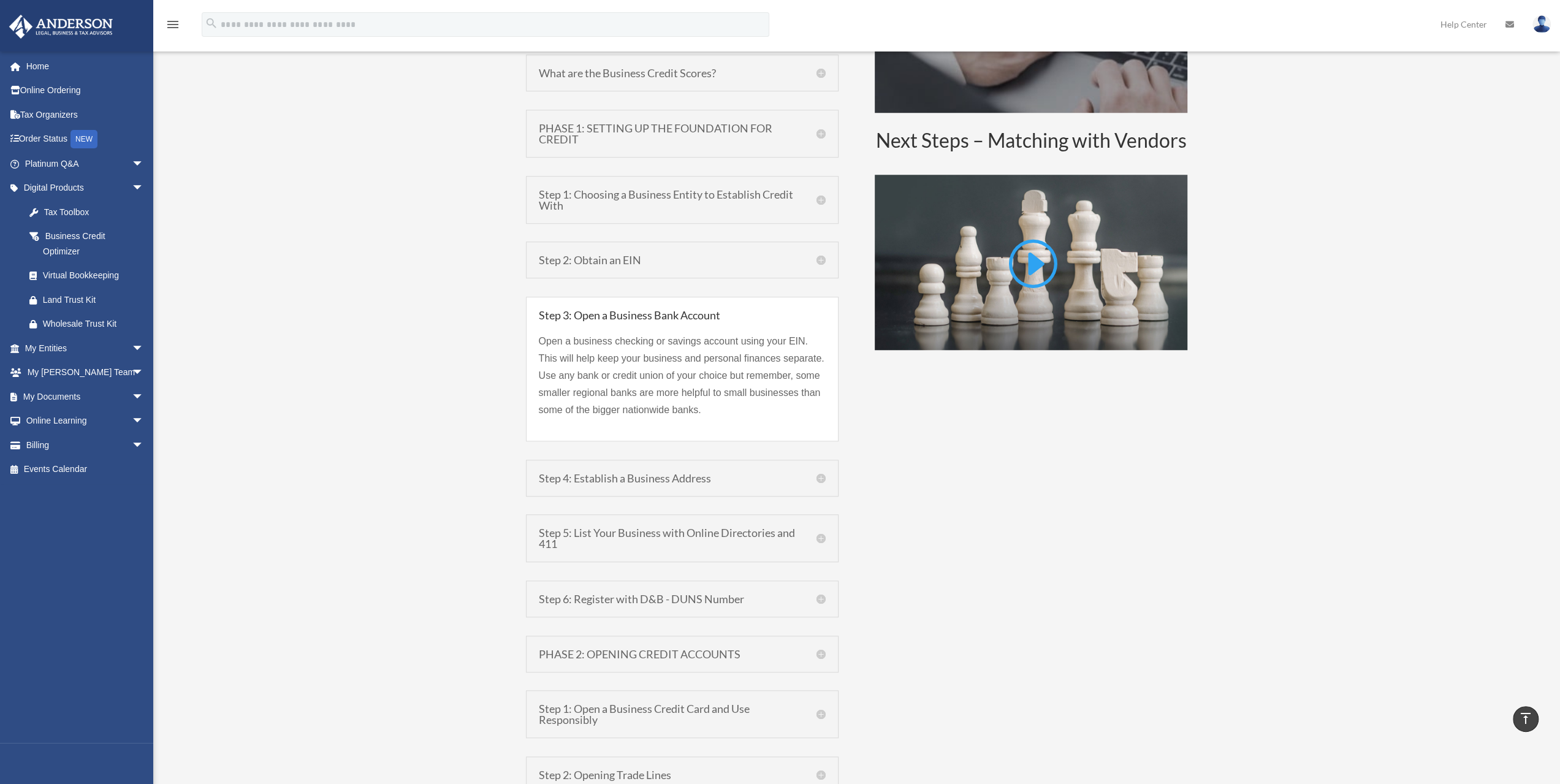
click at [821, 477] on h5 "Step 4: Establish a Business Address" at bounding box center [682, 478] width 287 height 11
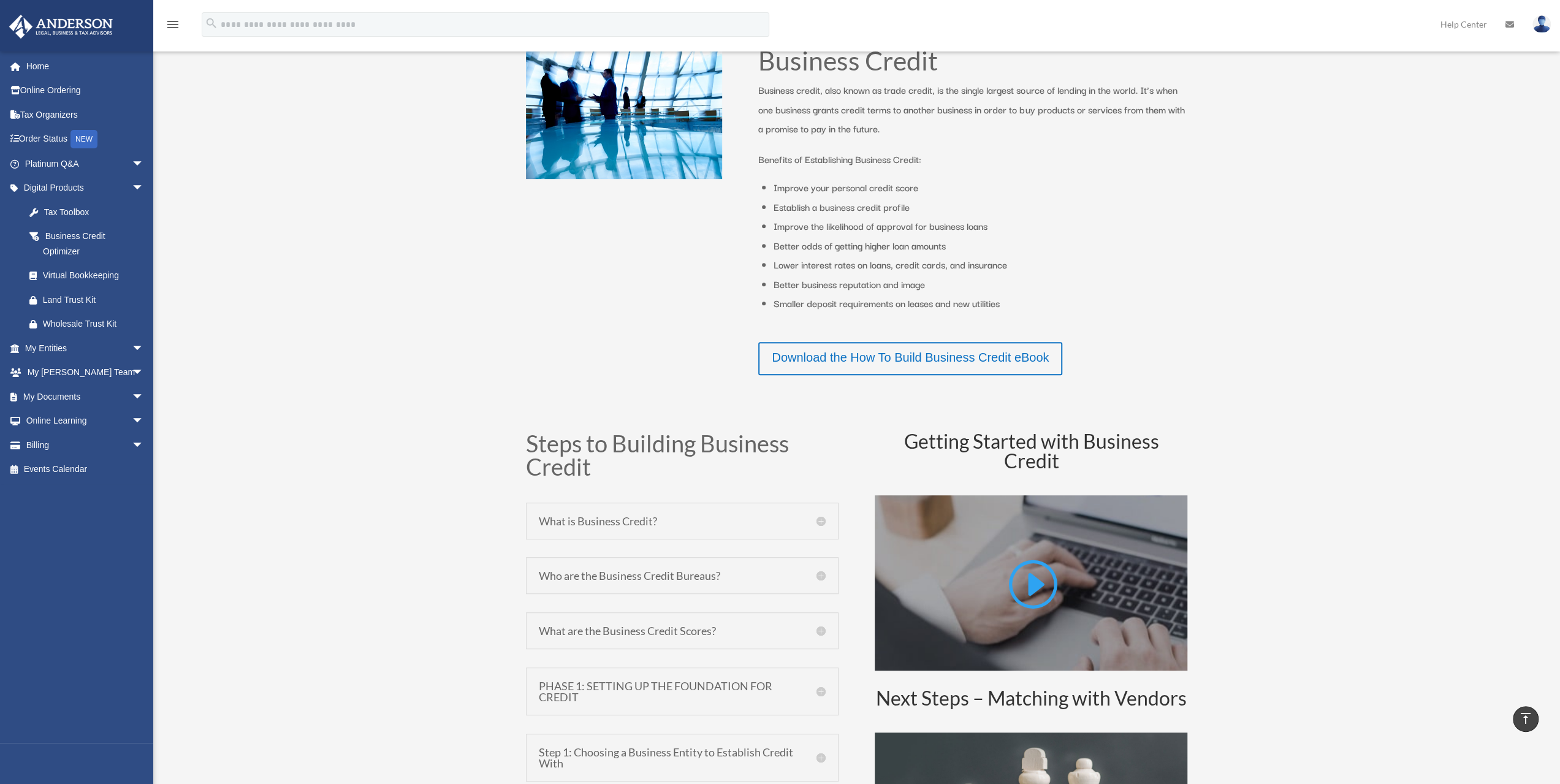
scroll to position [306, 0]
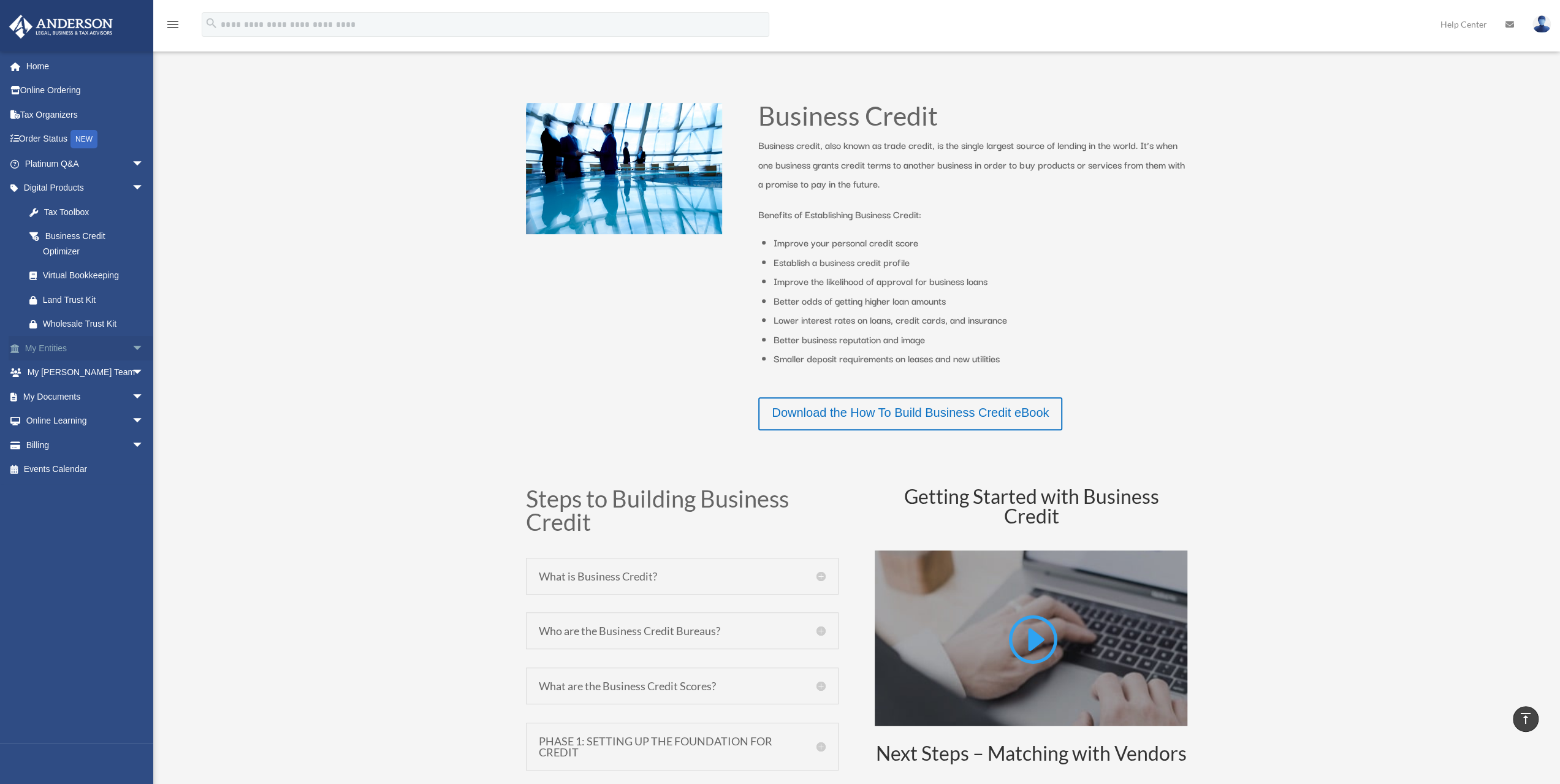
click at [132, 351] on span "arrow_drop_down" at bounding box center [144, 348] width 24 height 25
click at [132, 351] on span "arrow_drop_up" at bounding box center [144, 348] width 24 height 25
click at [132, 371] on span "arrow_drop_down" at bounding box center [144, 372] width 24 height 25
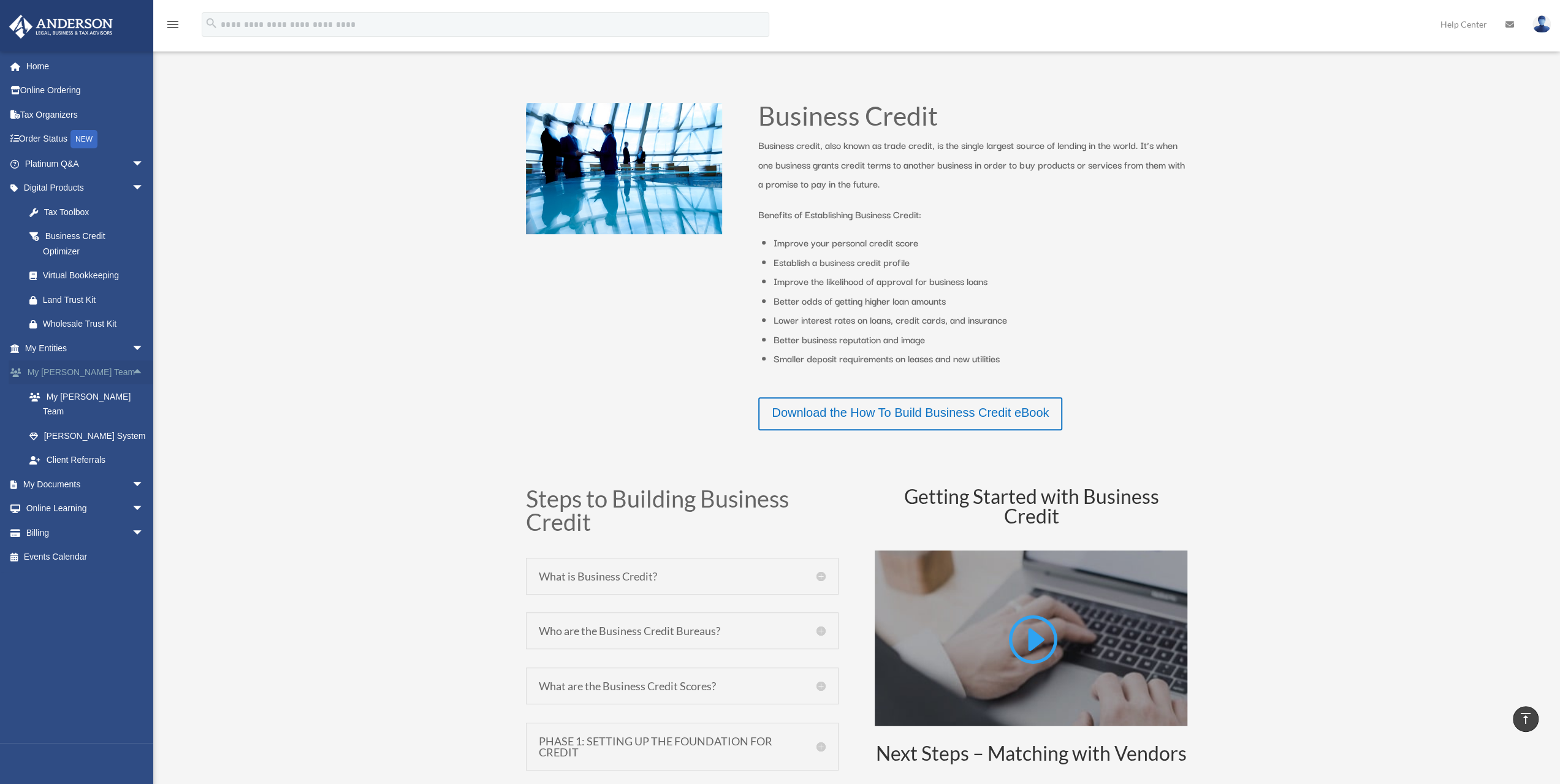
click at [132, 372] on span "arrow_drop_up" at bounding box center [144, 372] width 24 height 25
click at [132, 392] on span "arrow_drop_down" at bounding box center [144, 396] width 24 height 25
click at [132, 395] on span "arrow_drop_up" at bounding box center [144, 396] width 24 height 25
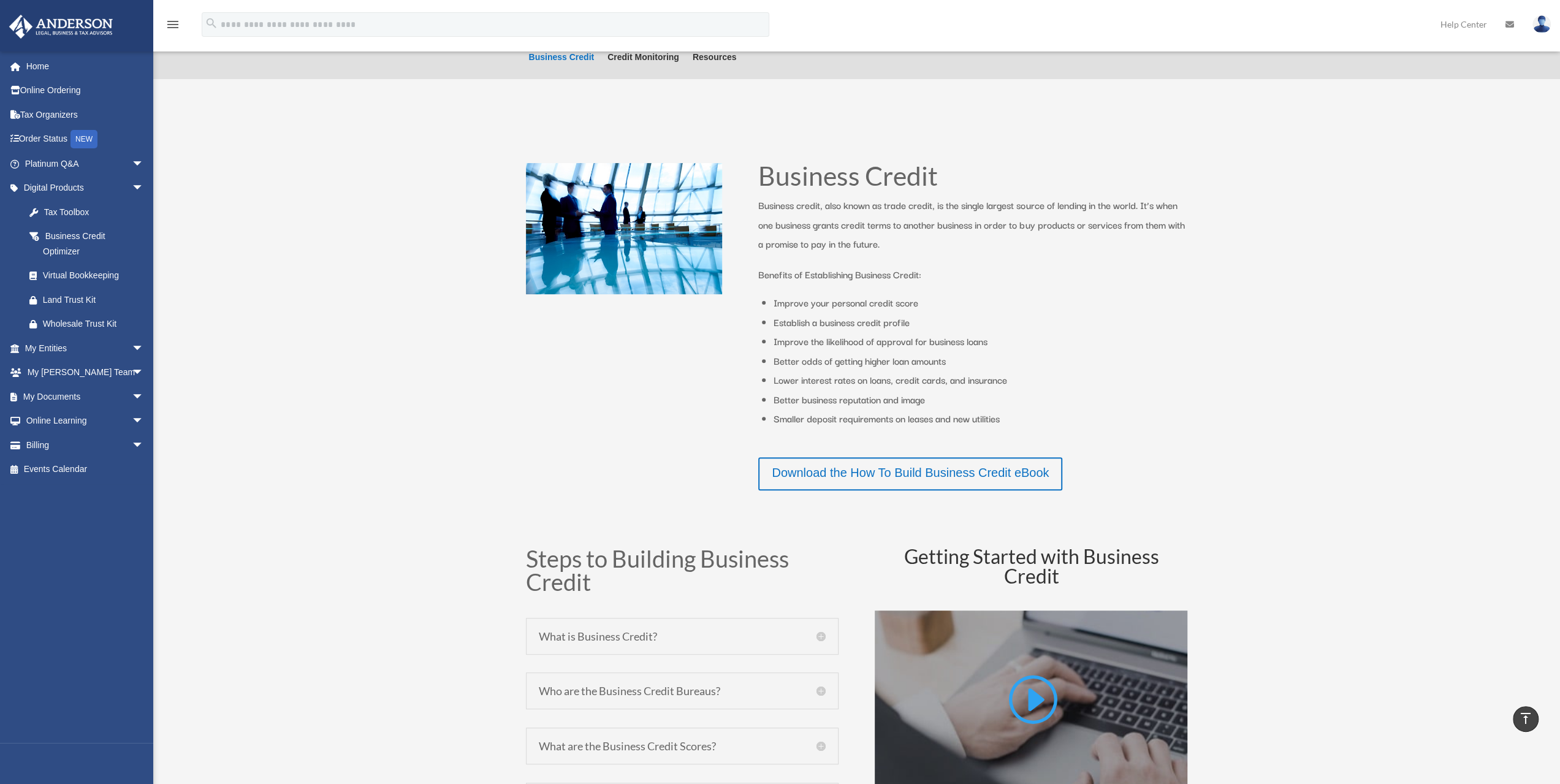
scroll to position [0, 0]
